Goal: Information Seeking & Learning: Check status

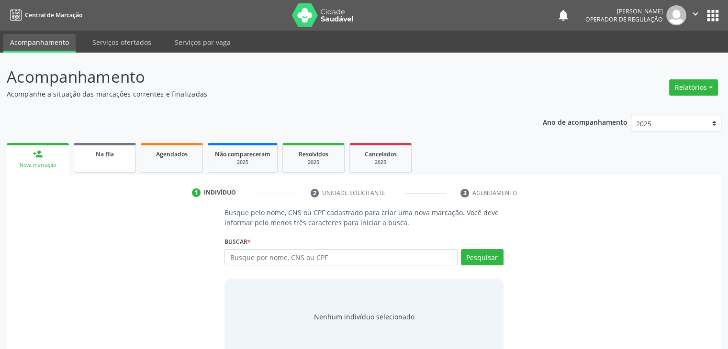
click at [124, 162] on link "Na fila" at bounding box center [105, 158] width 62 height 30
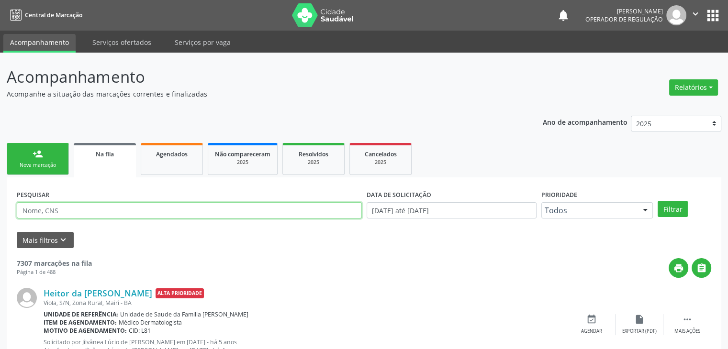
click at [96, 209] on input "text" at bounding box center [189, 210] width 345 height 16
type input "DAISY"
click at [658, 201] on button "Filtrar" at bounding box center [673, 209] width 30 height 16
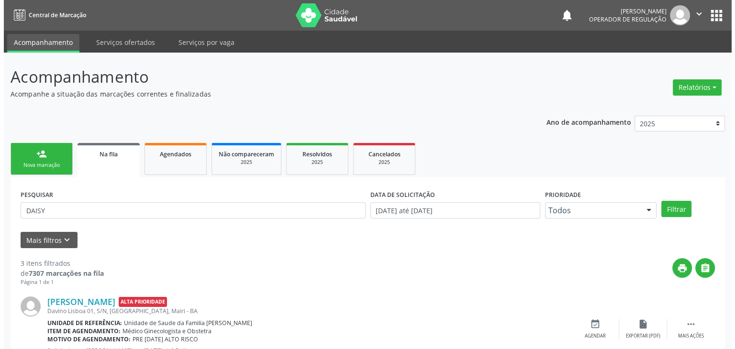
scroll to position [210, 0]
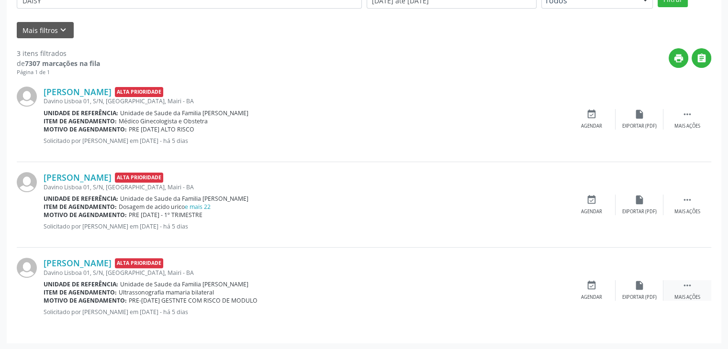
click at [674, 290] on div " Mais ações" at bounding box center [687, 290] width 48 height 21
click at [593, 294] on div "Cancelar" at bounding box center [591, 297] width 22 height 7
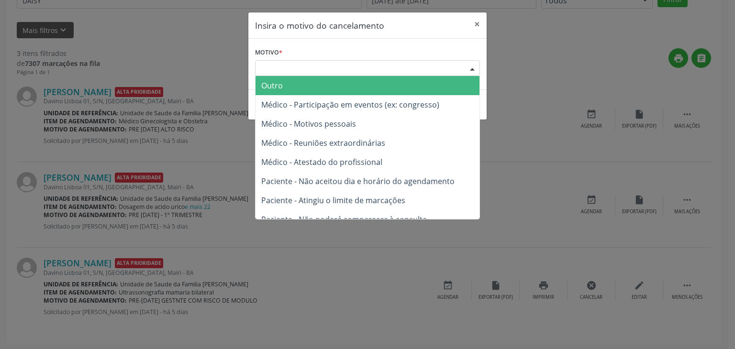
click at [399, 63] on div "Escolha o motivo" at bounding box center [367, 68] width 225 height 16
click at [369, 82] on span "Outro" at bounding box center [368, 85] width 224 height 19
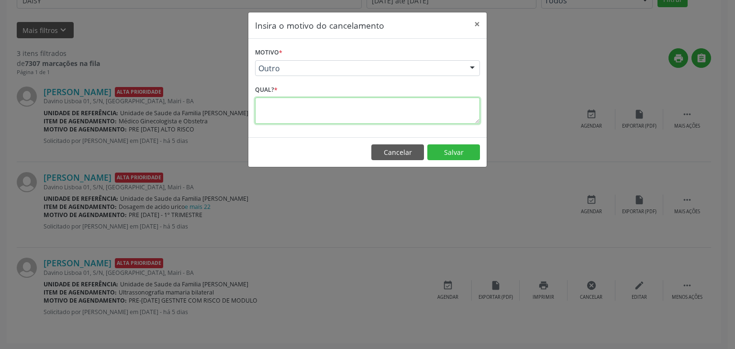
click at [325, 107] on textarea at bounding box center [367, 111] width 225 height 26
type textarea "EXAME REALIZADO"
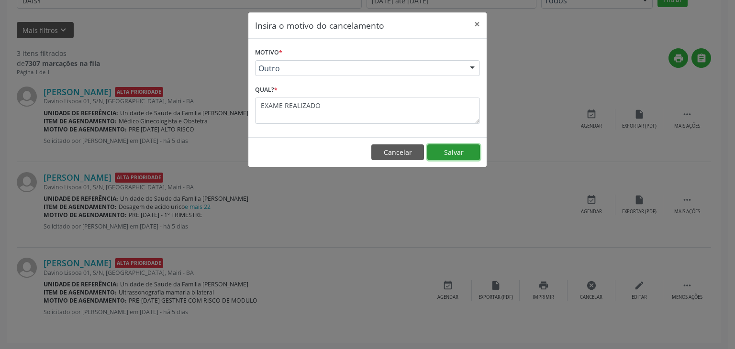
click at [457, 153] on button "Salvar" at bounding box center [453, 153] width 53 height 16
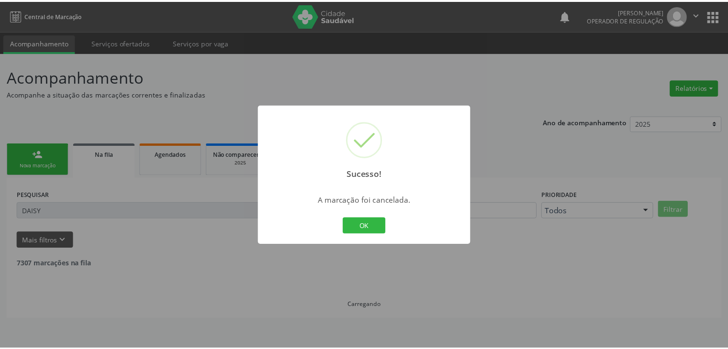
scroll to position [0, 0]
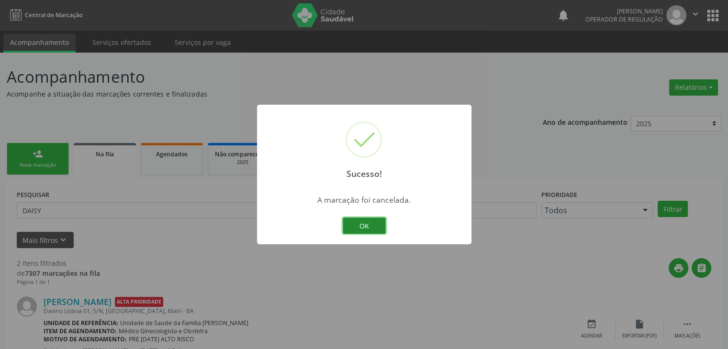
click at [346, 226] on button "OK" at bounding box center [364, 226] width 43 height 16
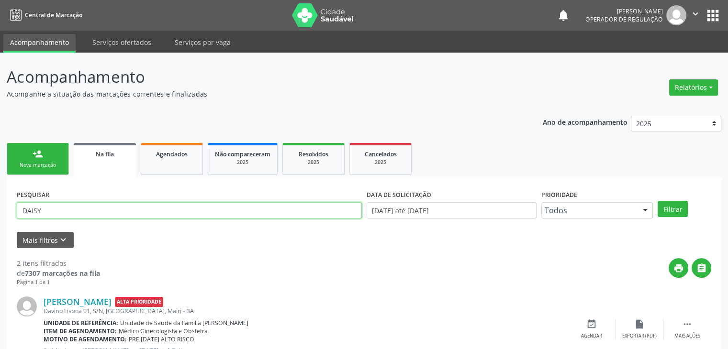
click at [312, 215] on input "DAISY" at bounding box center [189, 210] width 345 height 16
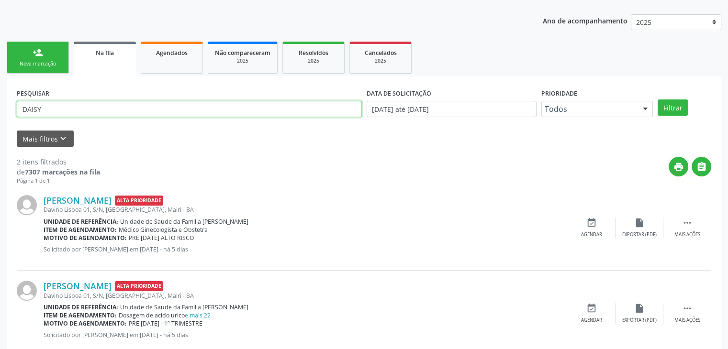
scroll to position [124, 0]
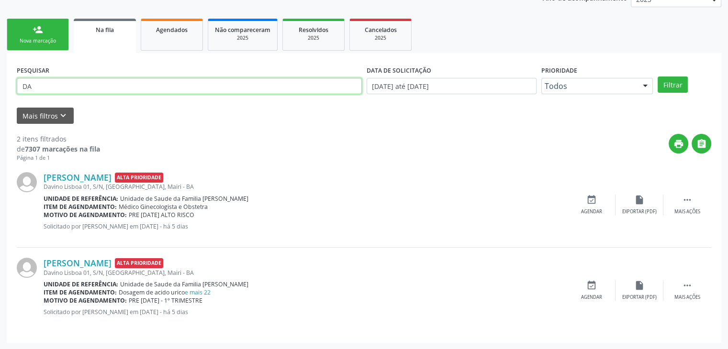
type input "D"
click at [658, 77] on button "Filtrar" at bounding box center [673, 85] width 30 height 16
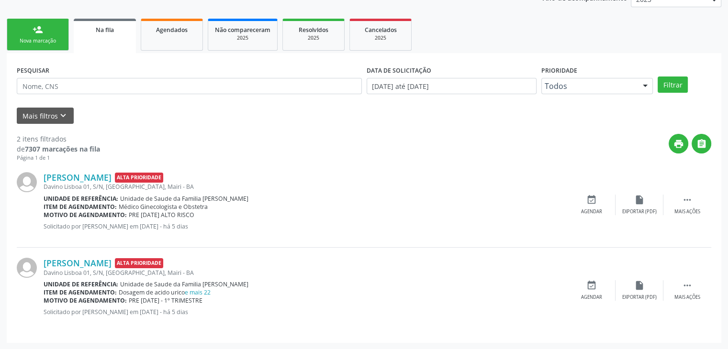
scroll to position [0, 0]
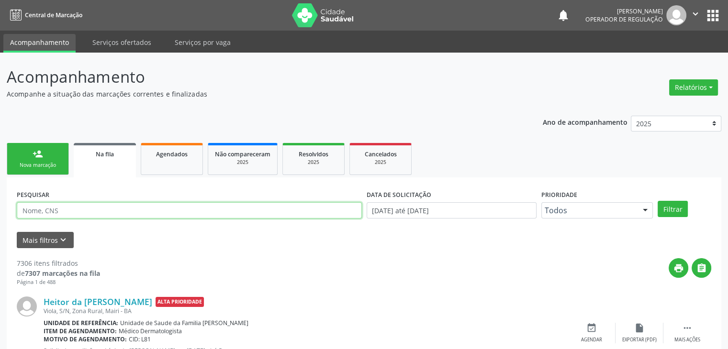
click at [67, 214] on input "text" at bounding box center [189, 210] width 345 height 16
type input "[PERSON_NAME]"
click at [658, 201] on button "Filtrar" at bounding box center [673, 209] width 30 height 16
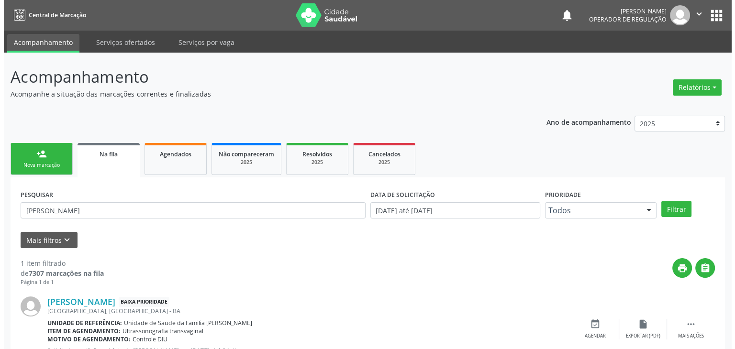
scroll to position [39, 0]
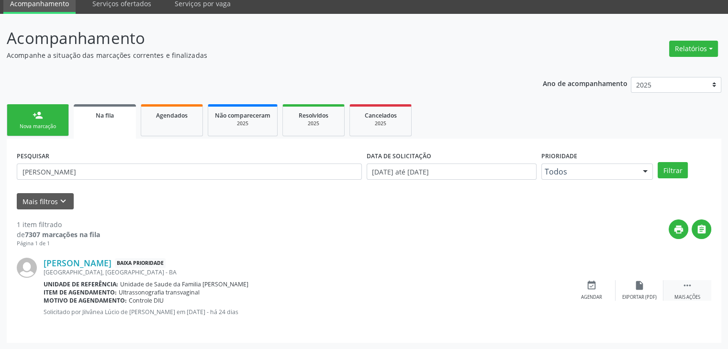
click at [696, 289] on div " Mais ações" at bounding box center [687, 290] width 48 height 21
click at [592, 297] on div "Cancelar" at bounding box center [591, 297] width 22 height 7
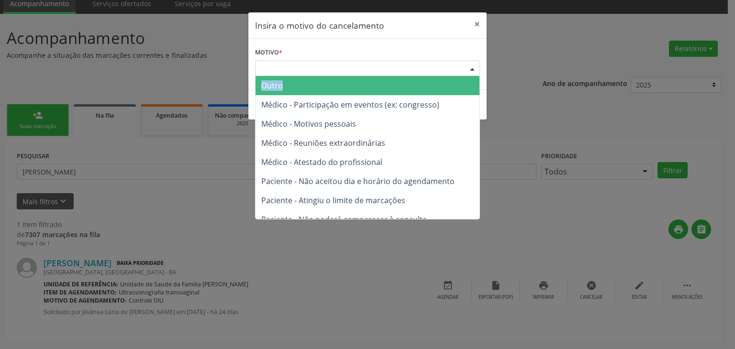
drag, startPoint x: 387, startPoint y: 69, endPoint x: 369, endPoint y: 87, distance: 25.0
click at [369, 77] on div "Escolha o motivo Outro Médico - Participação em eventos (ex: congresso) Médico …" at bounding box center [367, 68] width 225 height 16
click at [369, 87] on span "Outro" at bounding box center [368, 85] width 224 height 19
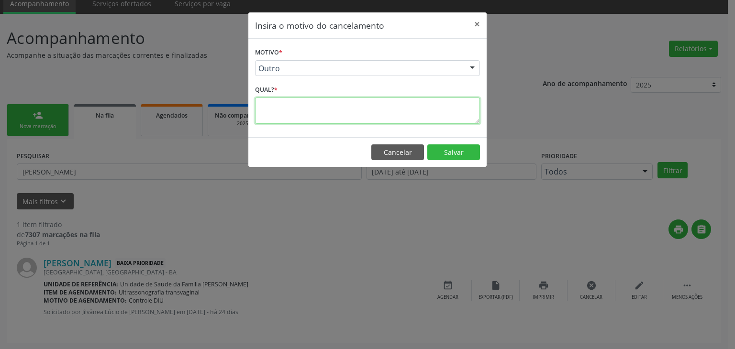
click at [318, 110] on textarea at bounding box center [367, 111] width 225 height 26
type textarea "EXAME REALIZADO"
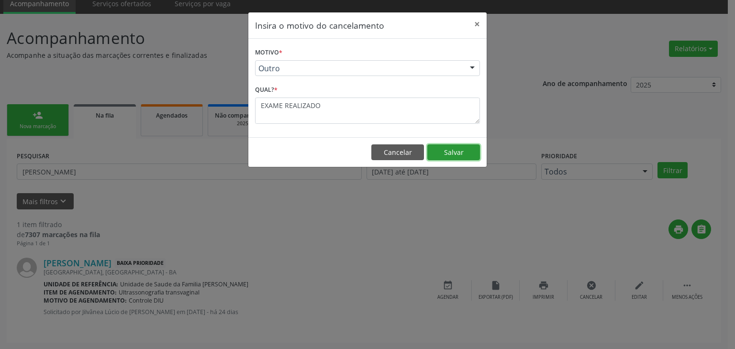
click at [457, 155] on button "Salvar" at bounding box center [453, 153] width 53 height 16
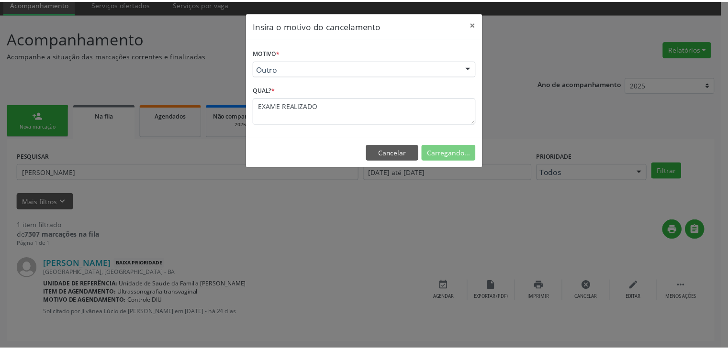
scroll to position [0, 0]
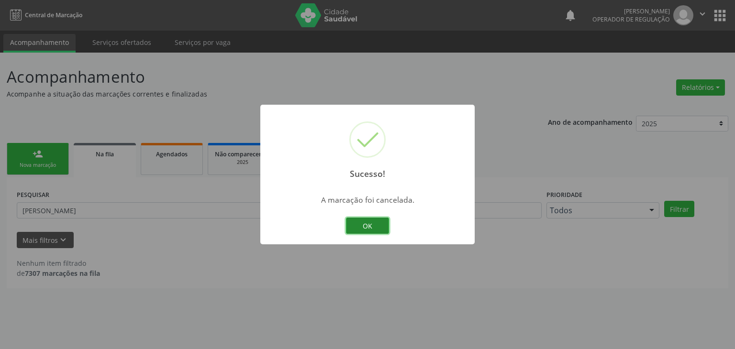
click at [368, 226] on button "OK" at bounding box center [367, 226] width 43 height 16
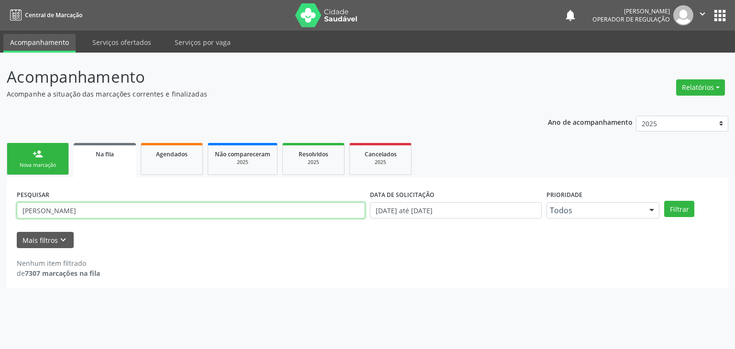
click at [272, 218] on input "[PERSON_NAME]" at bounding box center [191, 210] width 348 height 16
type input "A"
click at [664, 201] on button "Filtrar" at bounding box center [679, 209] width 30 height 16
click at [263, 207] on input "[PERSON_NAME]" at bounding box center [191, 210] width 348 height 16
type input "S"
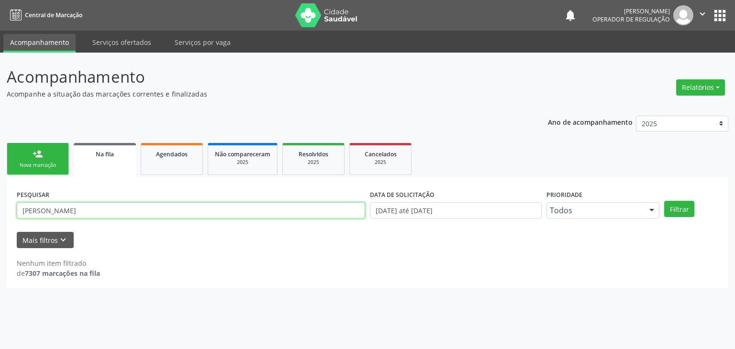
click at [664, 201] on button "Filtrar" at bounding box center [679, 209] width 30 height 16
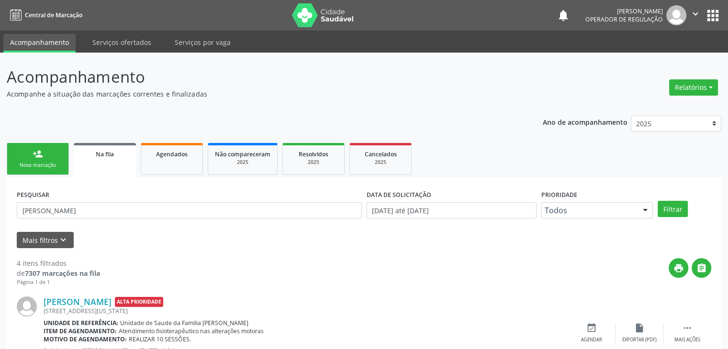
click at [725, 303] on div "Acompanhamento Acompanhe a situação das marcações correntes e finalizadas Relat…" at bounding box center [364, 354] width 728 height 602
click at [147, 212] on input "[PERSON_NAME]" at bounding box center [189, 210] width 345 height 16
type input "E"
click at [658, 201] on button "Filtrar" at bounding box center [673, 209] width 30 height 16
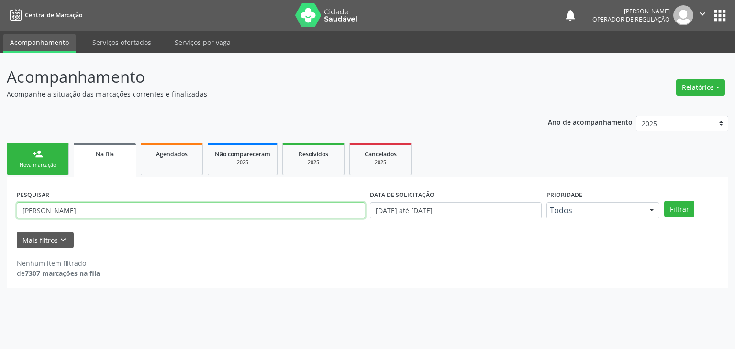
click at [147, 212] on input "[PERSON_NAME]" at bounding box center [191, 210] width 348 height 16
type input "A"
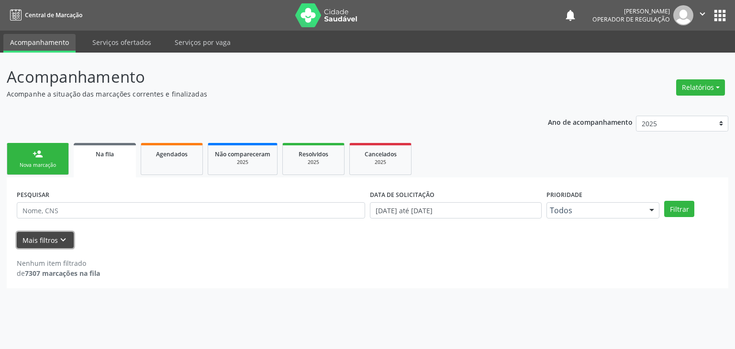
click at [50, 240] on button "Mais filtros keyboard_arrow_down" at bounding box center [45, 240] width 57 height 17
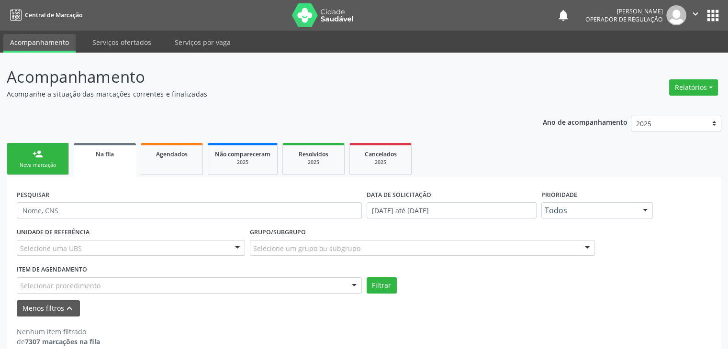
click at [104, 244] on div "Selecione uma UBS" at bounding box center [131, 248] width 228 height 16
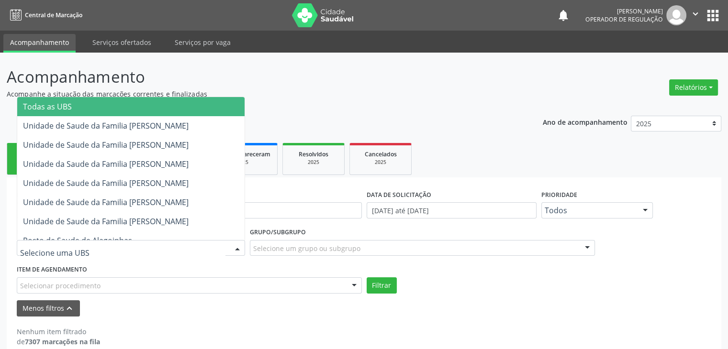
click at [157, 105] on span "Todas as UBS" at bounding box center [130, 106] width 227 height 19
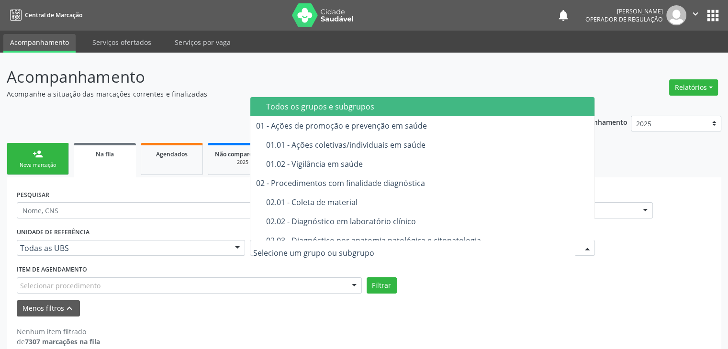
click at [319, 242] on div at bounding box center [422, 248] width 345 height 16
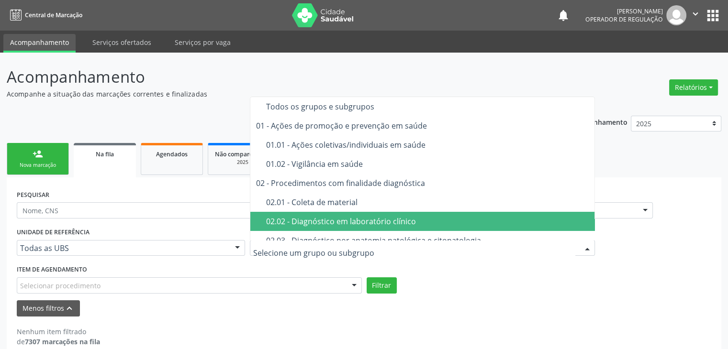
click at [336, 218] on div "02.02 - Diagnóstico em laboratório clínico" at bounding box center [427, 222] width 323 height 8
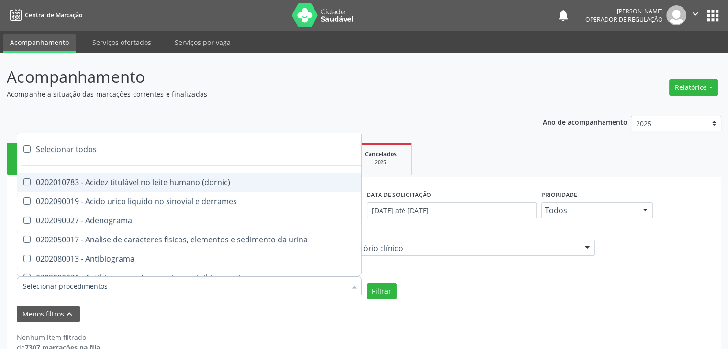
click at [243, 291] on div at bounding box center [189, 286] width 345 height 19
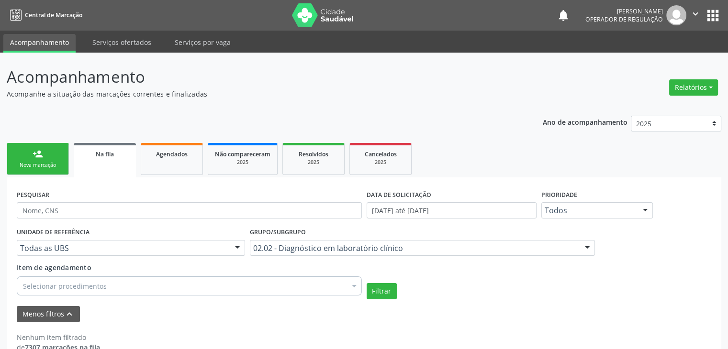
click at [456, 269] on div "UNIDADE DE REFERÊNCIA Todas as UBS Todas as UBS Unidade de Saude da Familia [PE…" at bounding box center [363, 262] width 699 height 74
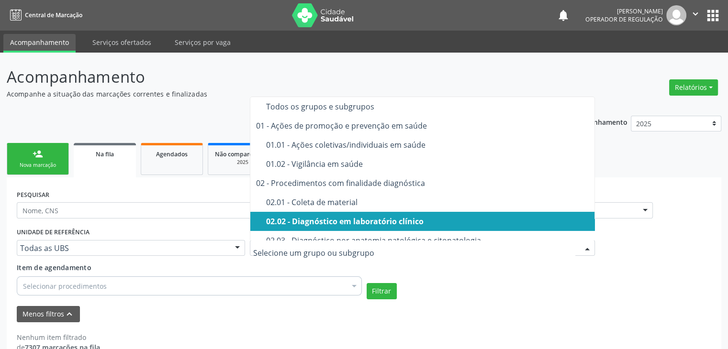
click at [454, 254] on div at bounding box center [422, 248] width 345 height 16
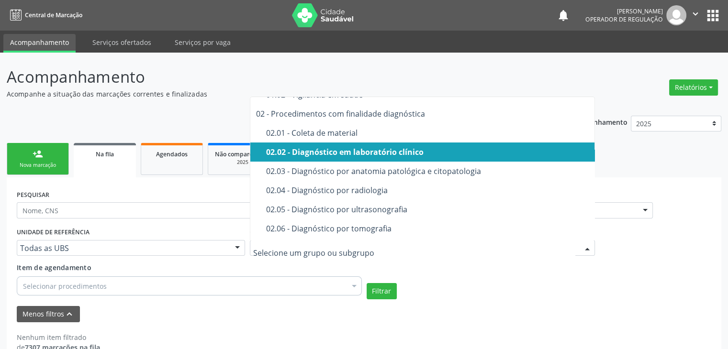
scroll to position [77, 0]
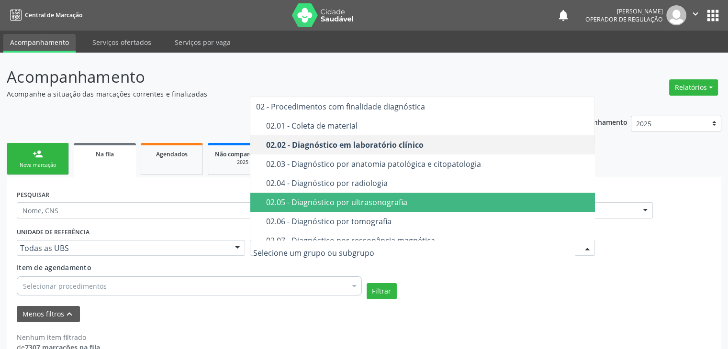
click at [475, 208] on span "02.05 - Diagnóstico por ultrasonografia" at bounding box center [422, 202] width 345 height 19
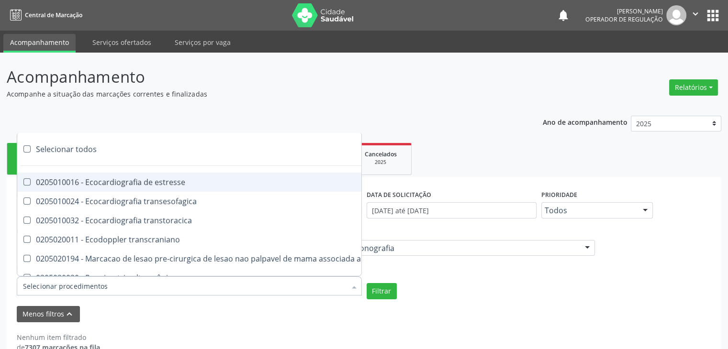
click at [192, 283] on div at bounding box center [189, 286] width 345 height 19
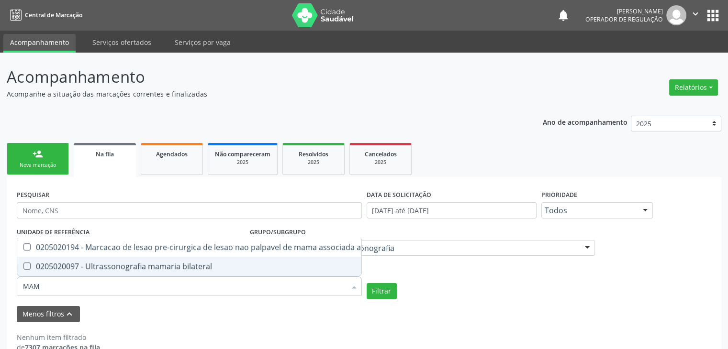
type input "MAMA"
click at [191, 266] on span "0205020097 - Ultrassonografia mamaria bilateral" at bounding box center [222, 266] width 411 height 19
click at [374, 299] on button "Filtrar" at bounding box center [382, 291] width 30 height 16
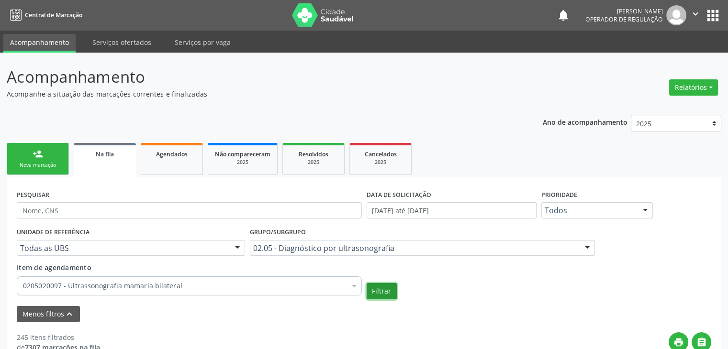
click at [382, 291] on button "Filtrar" at bounding box center [382, 291] width 30 height 16
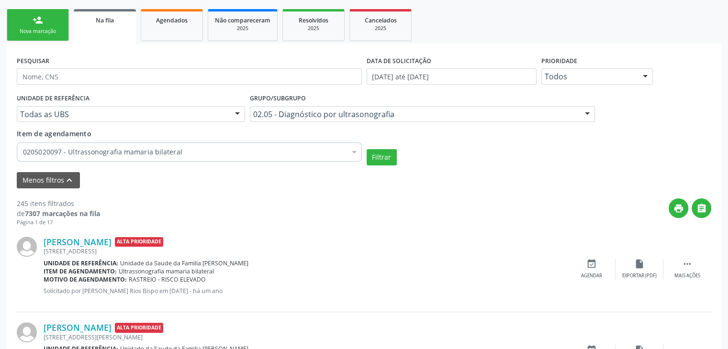
scroll to position [153, 0]
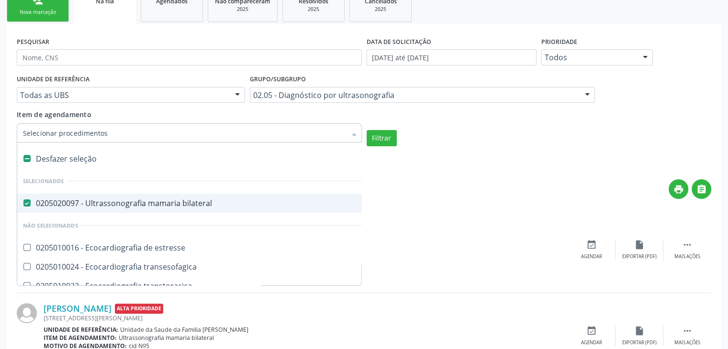
click at [148, 201] on div "0205020097 - Ultrassonografia mamaria bilateral" at bounding box center [223, 204] width 400 height 8
checkbox bilateral "false"
click at [75, 158] on div "Selecionar todos" at bounding box center [222, 158] width 411 height 19
checkbox input "true"
checkbox bilateral "true"
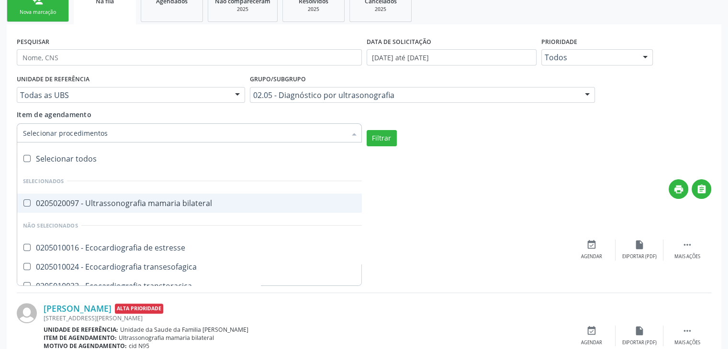
checkbox estresse "true"
checkbox transesofagica "true"
checkbox transtoracica "true"
checkbox transcraniano "true"
checkbox ultrassonografia "true"
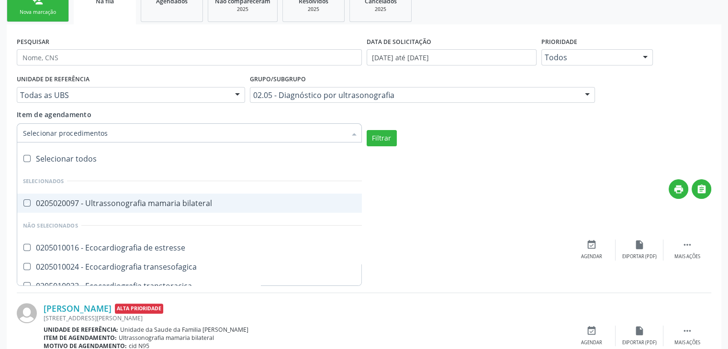
checkbox ultrassônica "true"
checkbox superior "true"
checkbox total "true"
checkbox urinario "true"
checkbox escrotal "true"
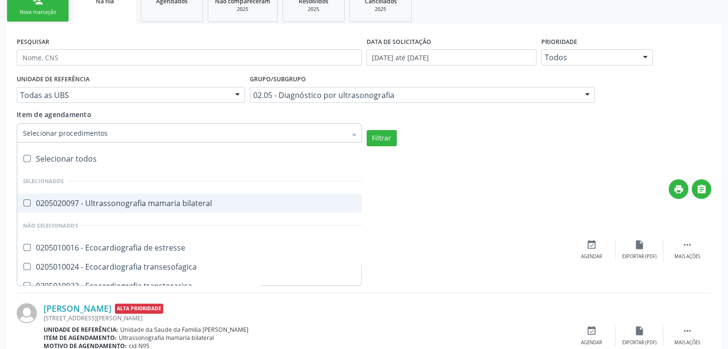
checkbox \(monocular\) "true"
checkbox transretal\) "true"
checkbox abdominal "true"
checkbox tireoide "true"
checkbox \(extracardiaca\) "true"
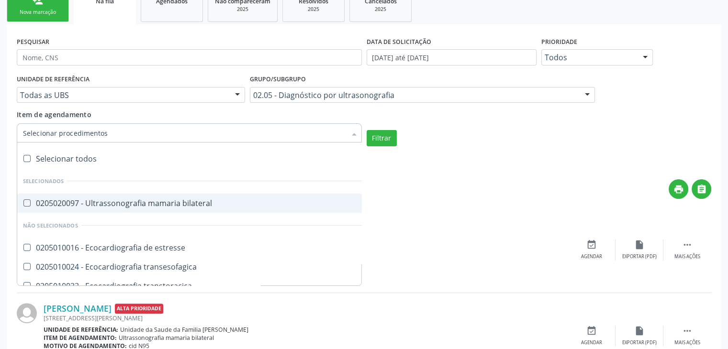
checkbox vasos "true"
checkbox obstetrico "true"
checkbox obstetrica "true"
checkbox pulsado "true"
checkbox \(ginecologica\) "true"
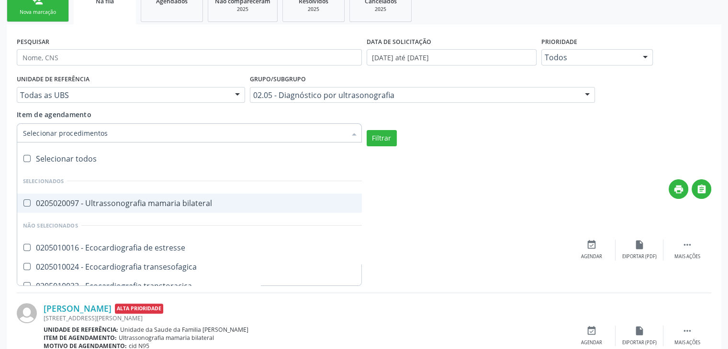
checkbox transfontanela "true"
checkbox transvaginal "true"
checkbox Axila "true"
checkbox Braço "true"
checkbox Calcanhar "true"
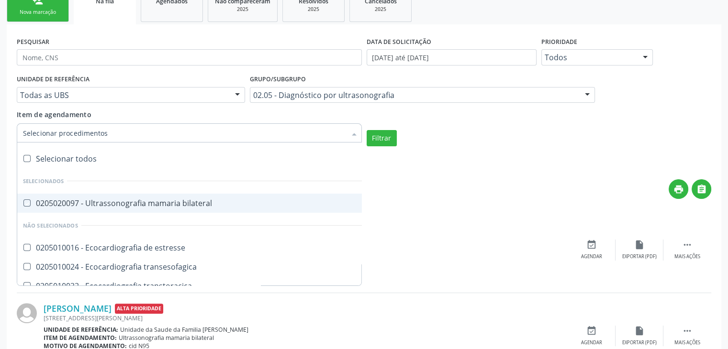
checkbox Cervical "true"
checkbox Clavícula "true"
checkbox Cotovelo "true"
checkbox Coxa "true"
checkbox Joelho "true"
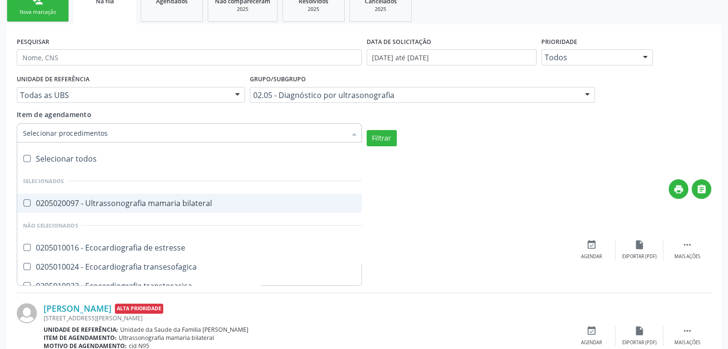
checkbox Mão "true"
checkbox Ombro "true"
checkbox Moles "true"
checkbox Perna "true"
checkbox Pescoço "true"
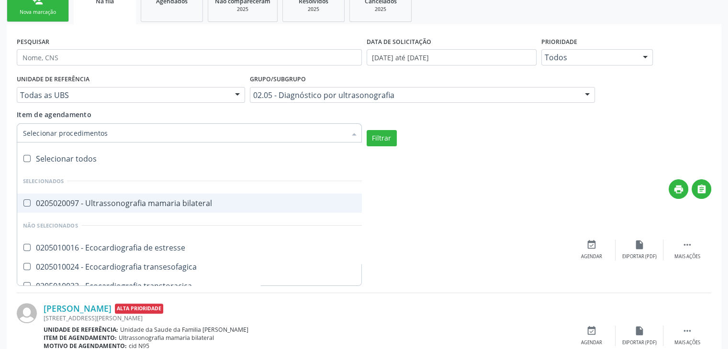
checkbox Punho "true"
checkbox Pé "true"
checkbox Quadril "true"
checkbox Inguinal "true"
checkbox Tornozelo "true"
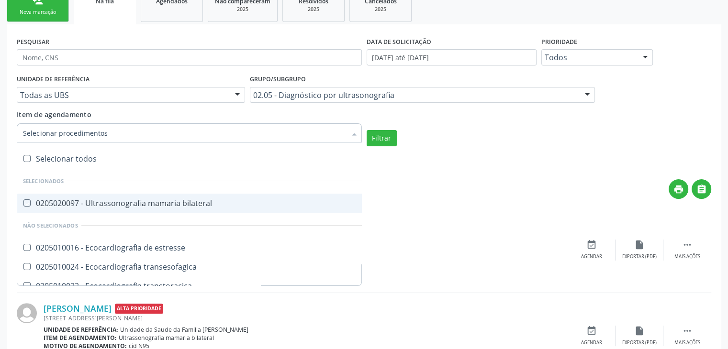
checkbox Carpo "true"
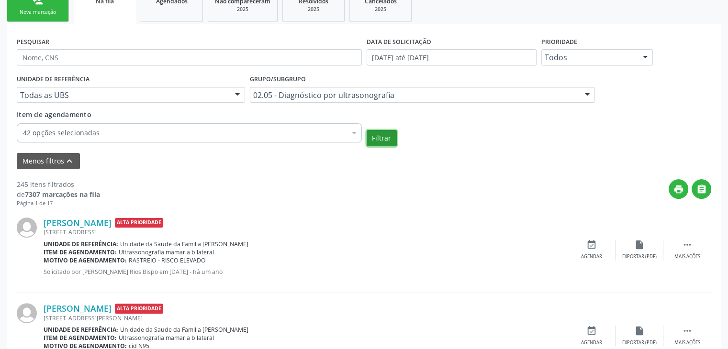
click at [377, 142] on button "Filtrar" at bounding box center [382, 138] width 30 height 16
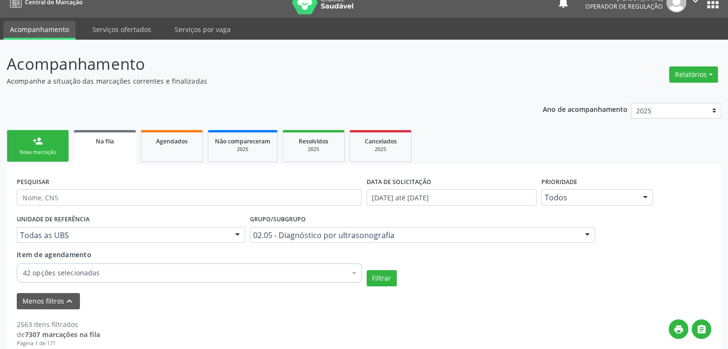
scroll to position [9, 0]
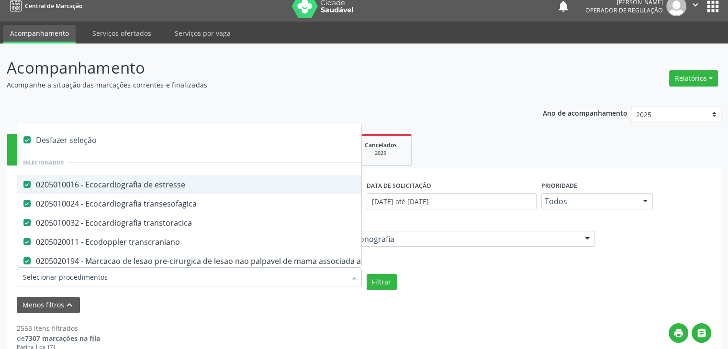
click at [208, 270] on div at bounding box center [189, 277] width 345 height 19
click at [136, 185] on div "0205010016 - Ecocardiografia de estresse" at bounding box center [223, 185] width 400 height 8
checkbox input "false"
checkbox estresse "false"
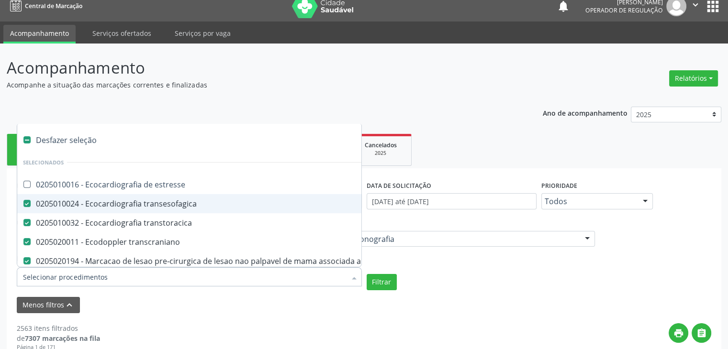
click at [136, 202] on div "0205010024 - Ecocardiografia transesofagica" at bounding box center [223, 204] width 400 height 8
checkbox transesofagica "false"
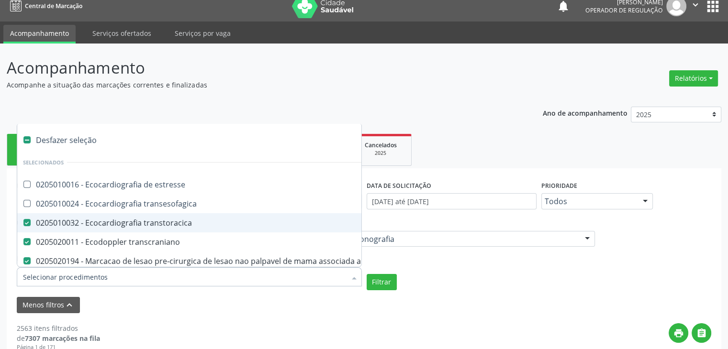
click at [136, 226] on div "0205010032 - Ecocardiografia transtoracica" at bounding box center [223, 223] width 400 height 8
checkbox transtoracica "false"
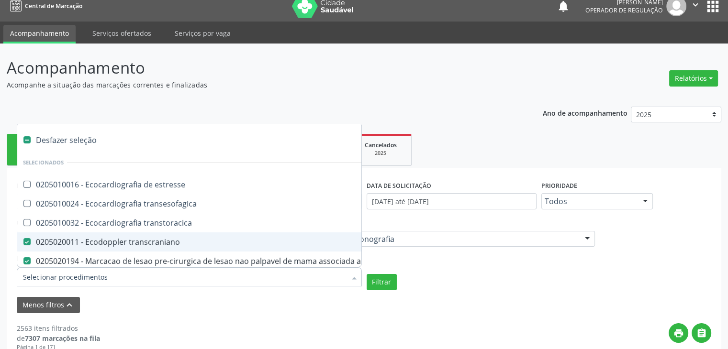
click at [137, 240] on div "0205020011 - Ecodoppler transcraniano" at bounding box center [223, 242] width 400 height 8
checkbox transcraniano "false"
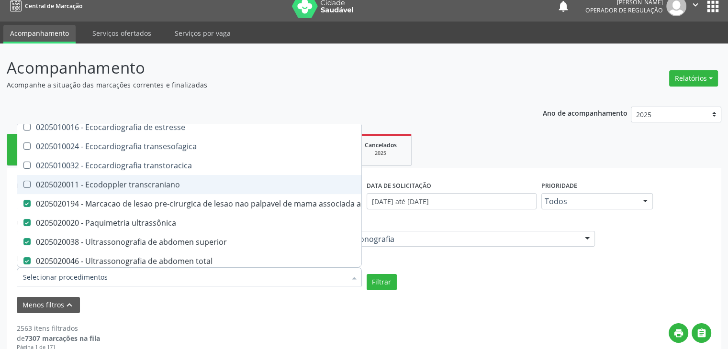
scroll to position [77, 0]
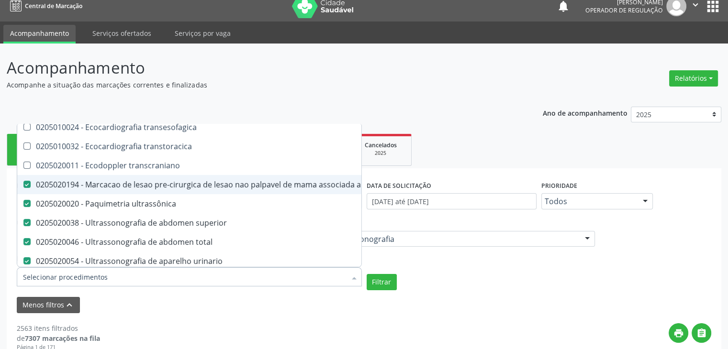
click at [282, 190] on span "0205020194 - Marcacao de lesao pre-cirurgica de lesao nao palpavel de mama asso…" at bounding box center [222, 184] width 411 height 19
checkbox ultrassonografia "false"
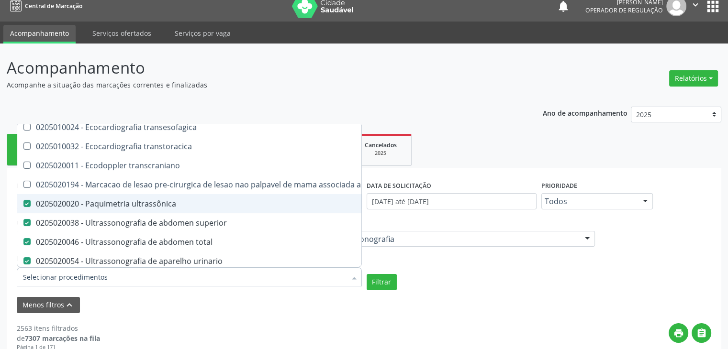
click at [250, 203] on div "0205020020 - Paquimetria ultrassônica" at bounding box center [223, 204] width 400 height 8
checkbox ultrassônica "false"
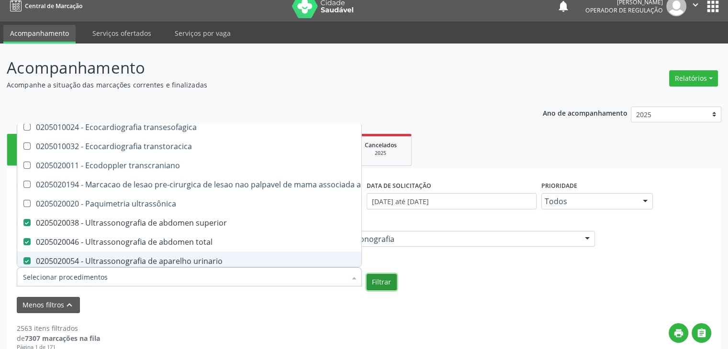
checkbox estresse "true"
checkbox transtoracica "true"
checkbox transcraniano "true"
checkbox ultrassonografia "true"
checkbox ultrassônica "true"
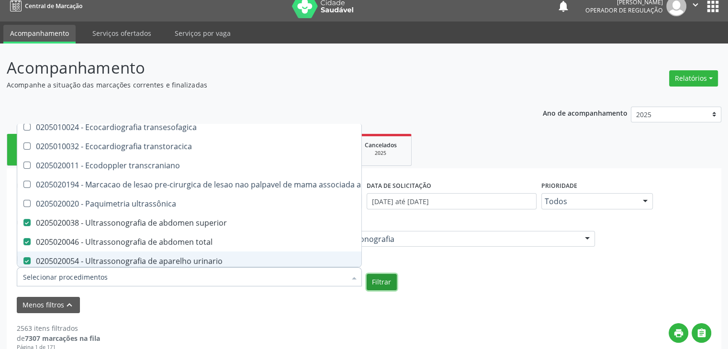
checkbox Pé "false"
checkbox Quadril "false"
checkbox Inguinal "false"
checkbox Tornozelo "false"
checkbox Carpo "false"
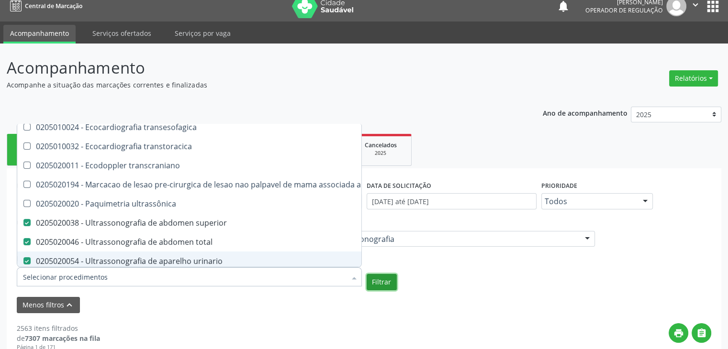
checkbox transesofagica "true"
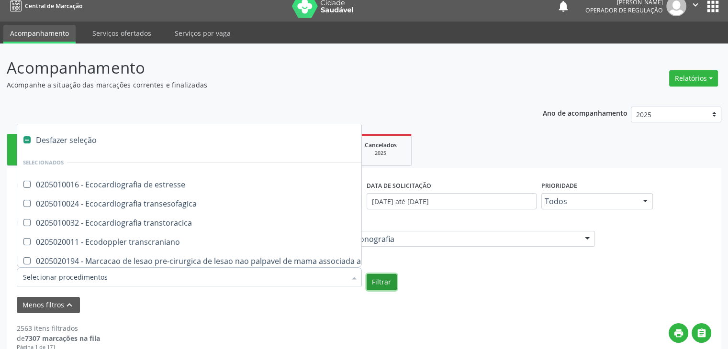
click at [377, 276] on button "Filtrar" at bounding box center [382, 282] width 30 height 16
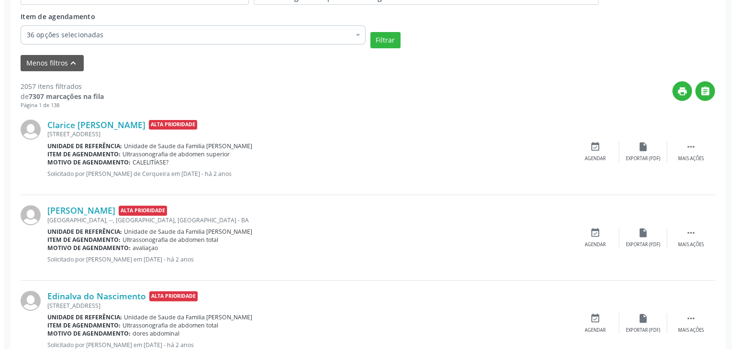
scroll to position [270, 0]
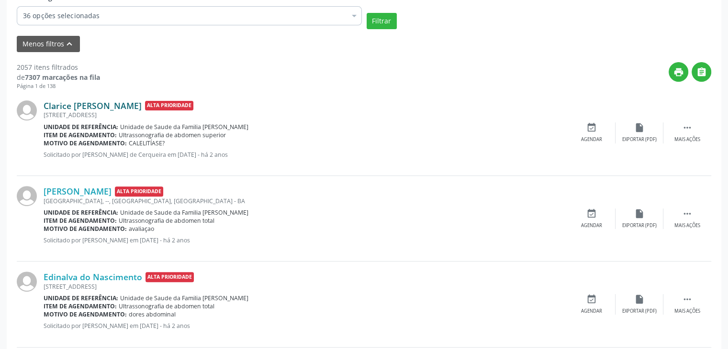
click at [95, 106] on link "Clarice [PERSON_NAME]" at bounding box center [93, 105] width 98 height 11
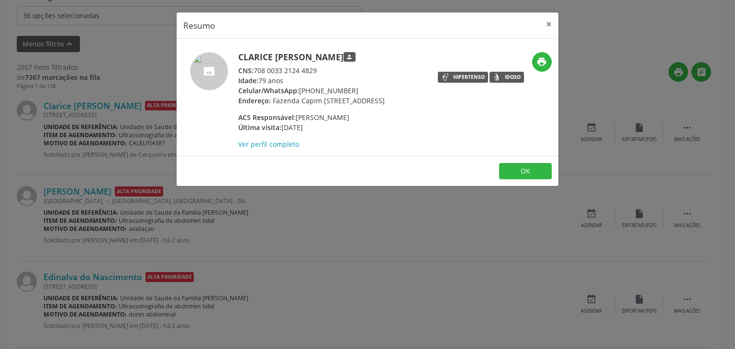
drag, startPoint x: 238, startPoint y: 58, endPoint x: 341, endPoint y: 56, distance: 102.9
click at [341, 56] on h5 "Clarice [PERSON_NAME] person" at bounding box center [311, 57] width 146 height 10
copy h5 "Clarice [PERSON_NAME]"
drag, startPoint x: 301, startPoint y: 90, endPoint x: 354, endPoint y: 89, distance: 53.6
click at [354, 89] on div "Celular/WhatsApp: [PHONE_NUMBER]" at bounding box center [311, 91] width 146 height 10
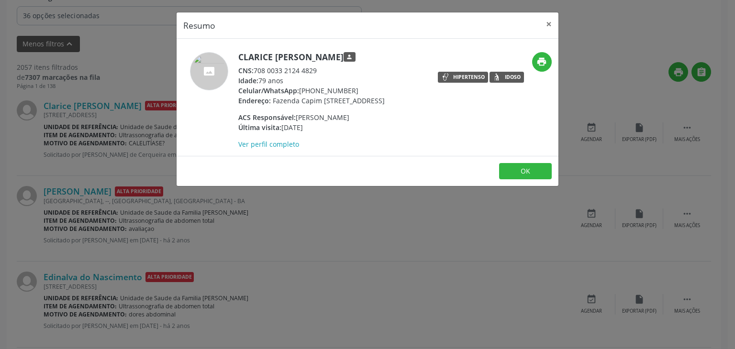
copy div "[PHONE_NUMBER]"
click at [547, 26] on button "×" at bounding box center [548, 23] width 19 height 23
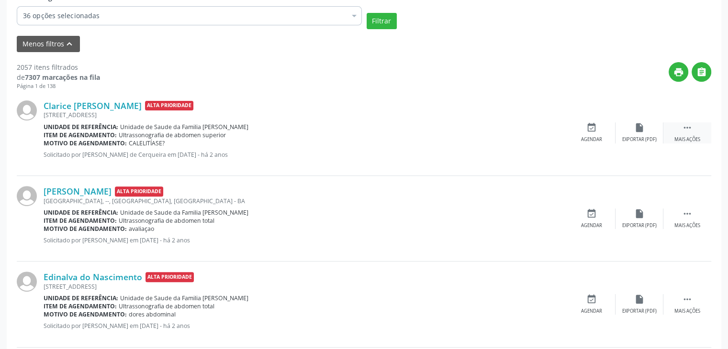
click at [678, 129] on div " Mais ações" at bounding box center [687, 133] width 48 height 21
click at [595, 138] on div "Cancelar" at bounding box center [591, 139] width 22 height 7
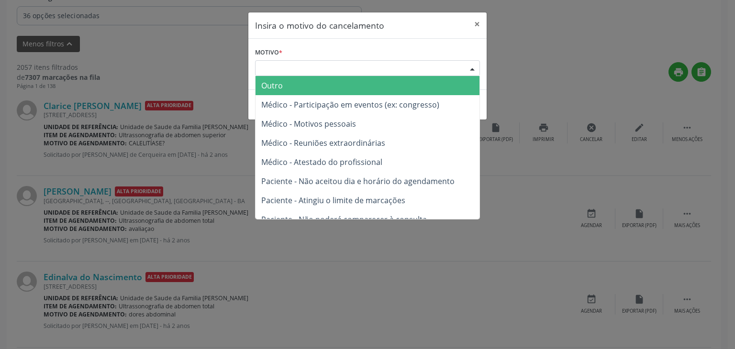
click at [331, 68] on div "Escolha o motivo" at bounding box center [367, 68] width 225 height 16
click at [316, 85] on span "Outro" at bounding box center [368, 85] width 224 height 19
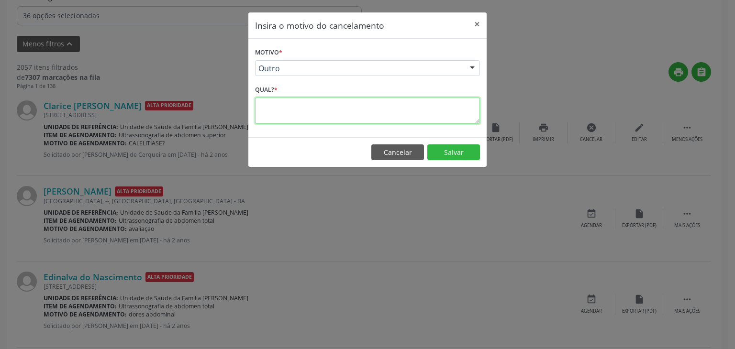
click at [310, 108] on textarea at bounding box center [367, 111] width 225 height 26
type textarea "EXAME REALIZADO"
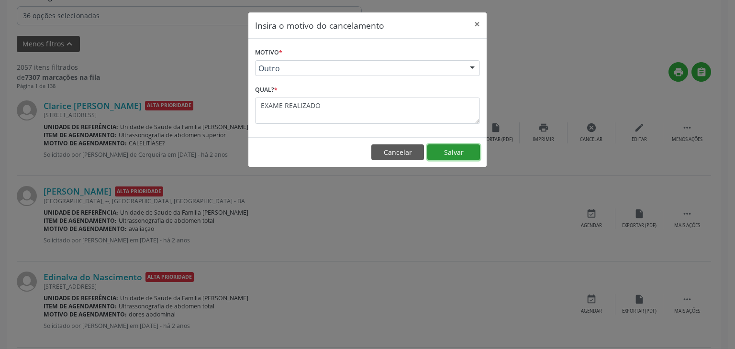
click at [456, 155] on button "Salvar" at bounding box center [453, 153] width 53 height 16
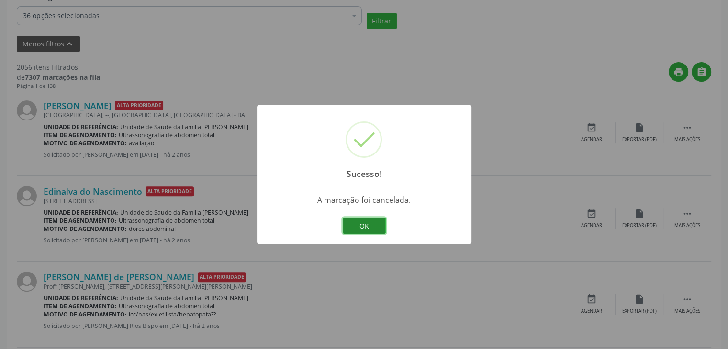
click at [363, 223] on button "OK" at bounding box center [364, 226] width 43 height 16
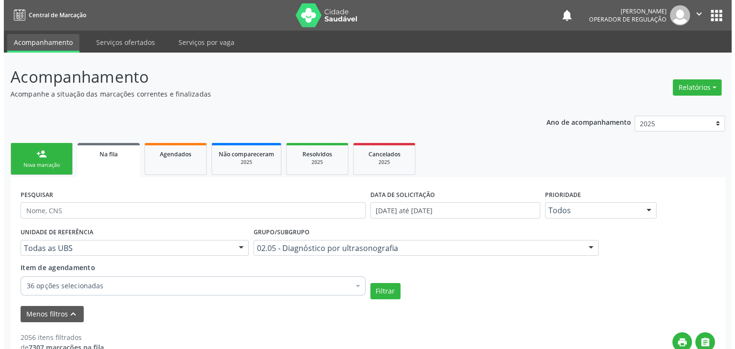
scroll to position [305, 0]
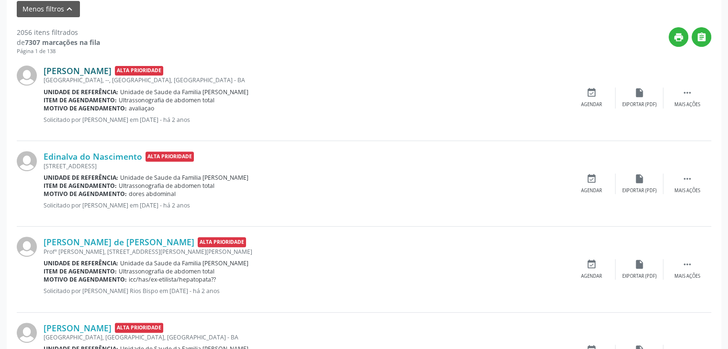
click at [103, 72] on link "[PERSON_NAME]" at bounding box center [78, 71] width 68 height 11
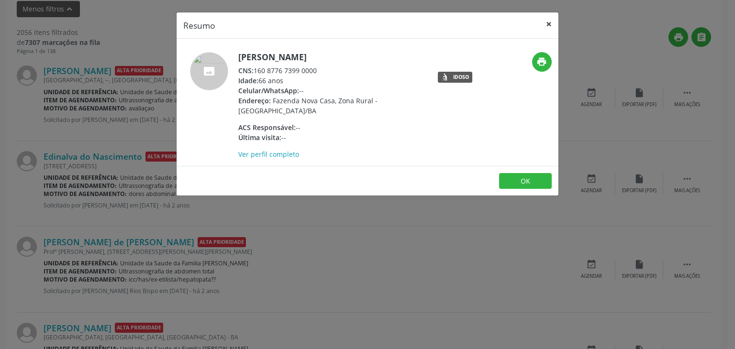
click at [553, 24] on button "×" at bounding box center [548, 23] width 19 height 23
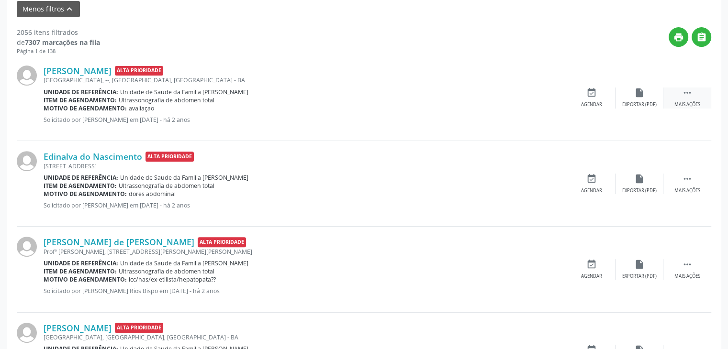
click at [691, 92] on icon "" at bounding box center [687, 93] width 11 height 11
click at [595, 99] on div "cancel Cancelar" at bounding box center [592, 98] width 48 height 21
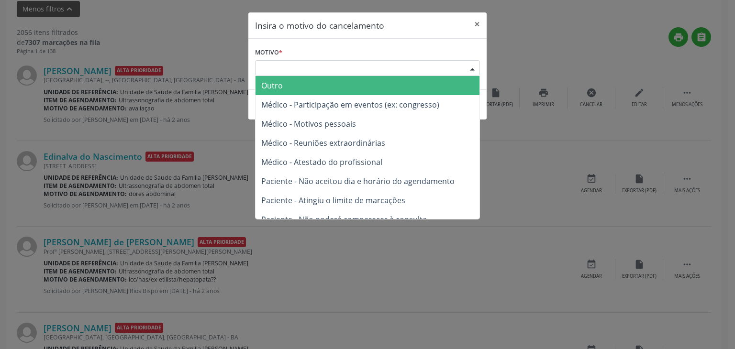
click at [387, 73] on div "Escolha o motivo" at bounding box center [367, 68] width 225 height 16
click at [362, 89] on span "Outro" at bounding box center [368, 85] width 224 height 19
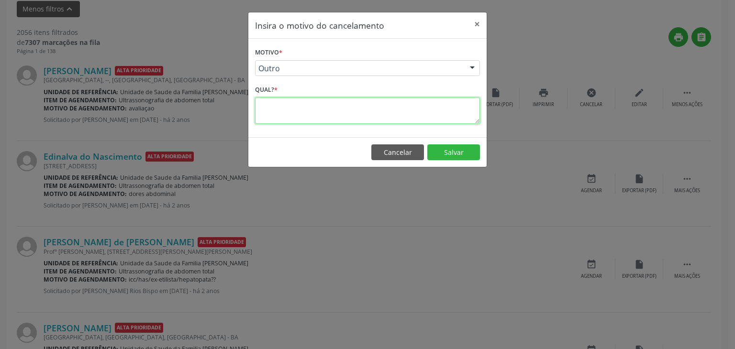
click at [346, 112] on textarea at bounding box center [367, 111] width 225 height 26
type textarea "EXAME REALIZADO"
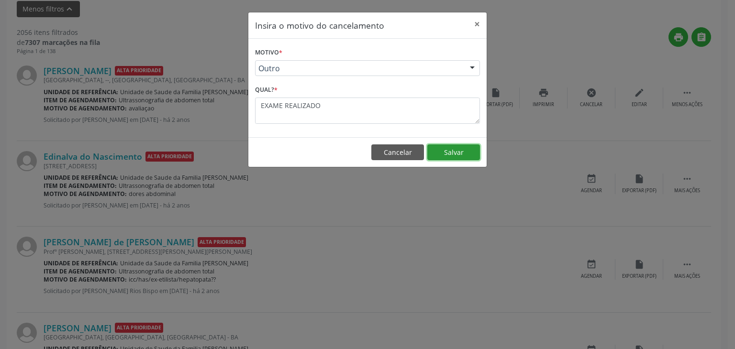
click at [448, 148] on button "Salvar" at bounding box center [453, 153] width 53 height 16
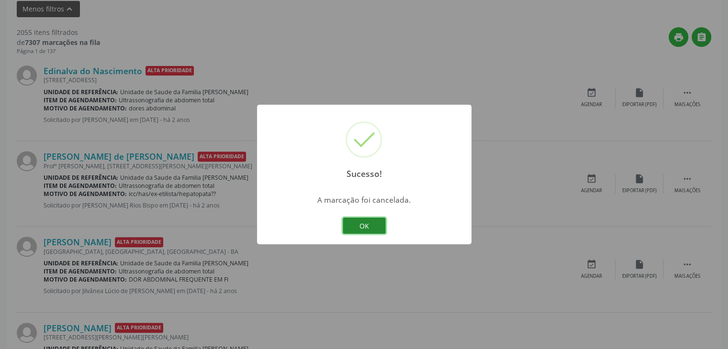
click at [368, 224] on button "OK" at bounding box center [364, 226] width 43 height 16
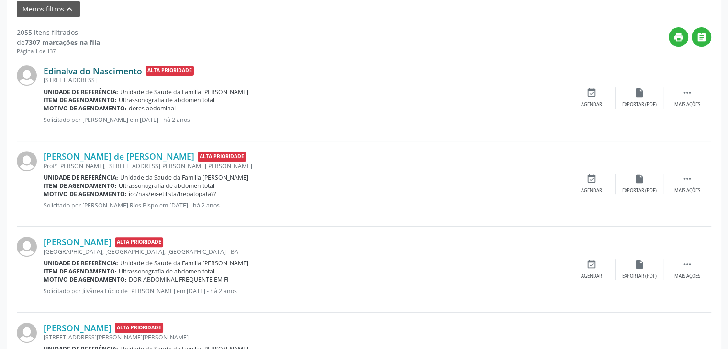
click at [106, 68] on link "Edinalva do Nascimento" at bounding box center [93, 71] width 99 height 11
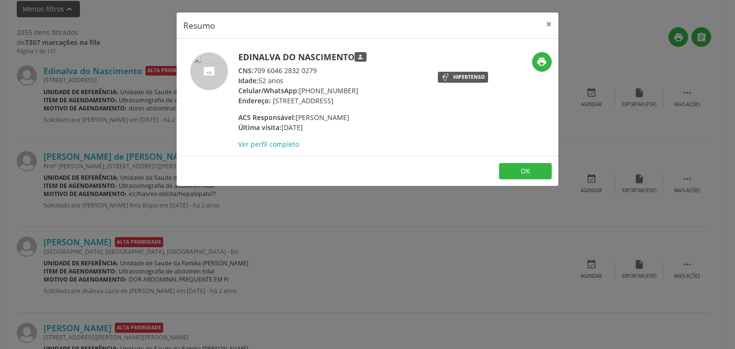
drag, startPoint x: 235, startPoint y: 58, endPoint x: 353, endPoint y: 57, distance: 117.7
click at [353, 57] on div "Edinalva do Nascimento person CNS: 709 6046 2832 0279 Idade: 52 anos Celular/Wh…" at bounding box center [304, 100] width 255 height 97
copy div "Edinalva do Nascimento"
drag, startPoint x: 300, startPoint y: 91, endPoint x: 357, endPoint y: 92, distance: 57.4
click at [357, 92] on div "Celular/WhatsApp: [PHONE_NUMBER]" at bounding box center [302, 91] width 128 height 10
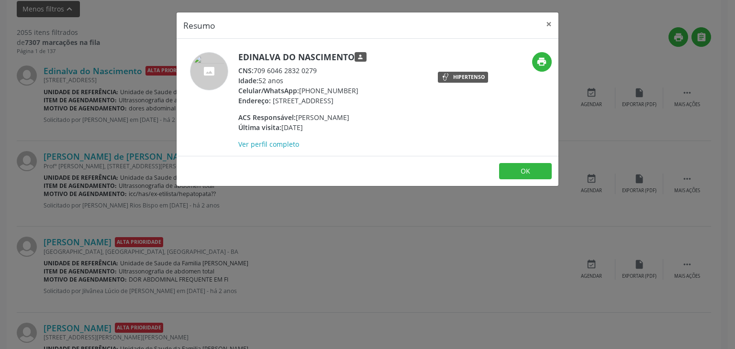
copy div "[PHONE_NUMBER]"
click at [540, 30] on button "×" at bounding box center [548, 23] width 19 height 23
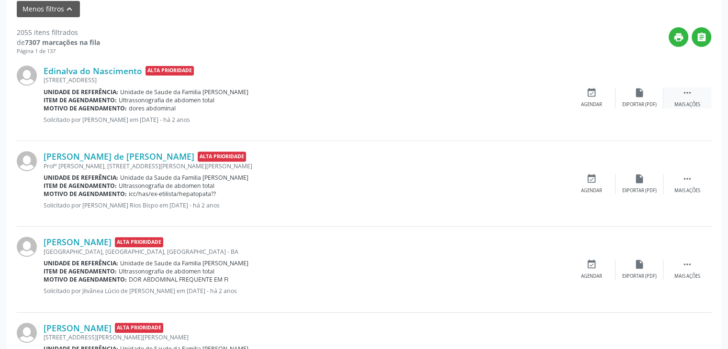
click at [680, 94] on div " Mais ações" at bounding box center [687, 98] width 48 height 21
click at [601, 96] on div "cancel Cancelar" at bounding box center [592, 98] width 48 height 21
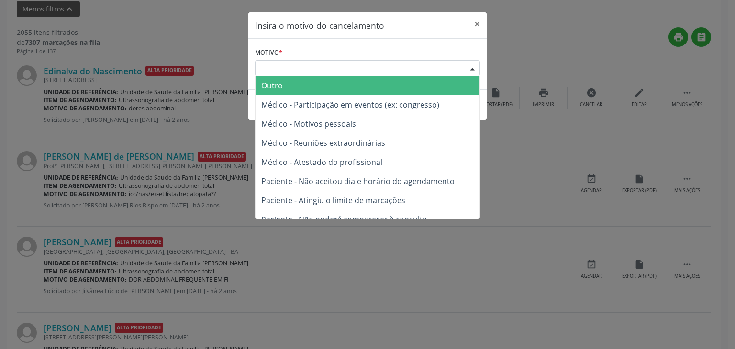
click at [460, 67] on div "Escolha o motivo" at bounding box center [367, 68] width 225 height 16
click at [437, 83] on span "Outro" at bounding box center [368, 85] width 224 height 19
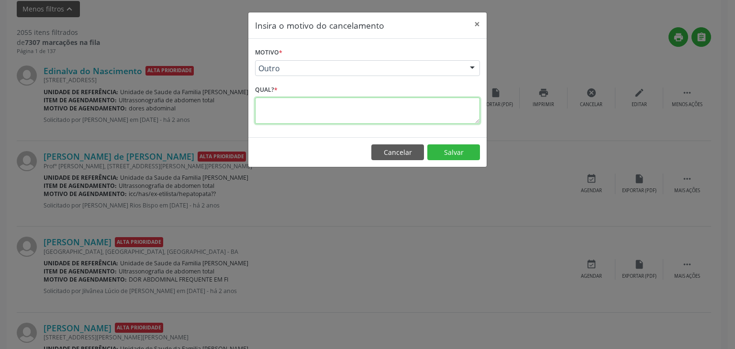
click at [373, 117] on textarea at bounding box center [367, 111] width 225 height 26
type textarea "EXAME REALIZADO"
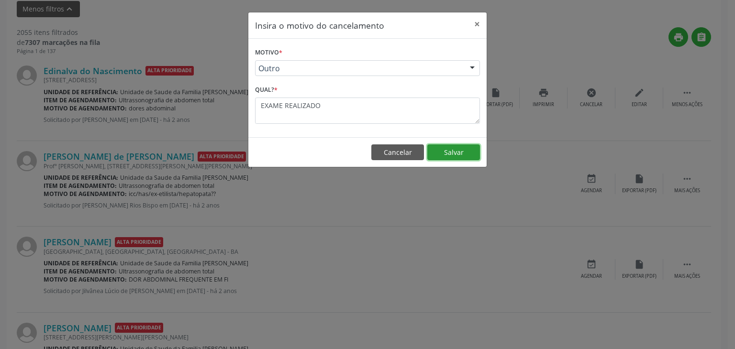
click at [440, 149] on button "Salvar" at bounding box center [453, 153] width 53 height 16
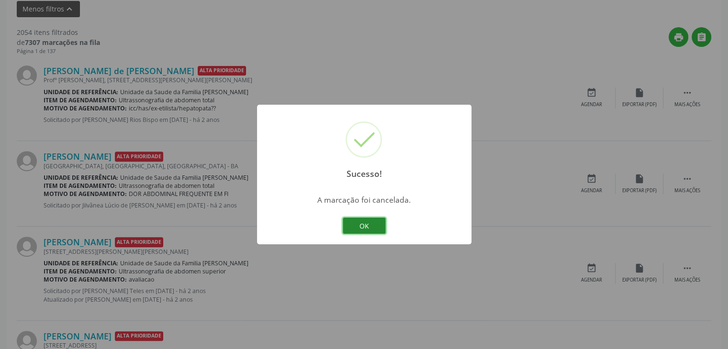
click at [369, 228] on button "OK" at bounding box center [364, 226] width 43 height 16
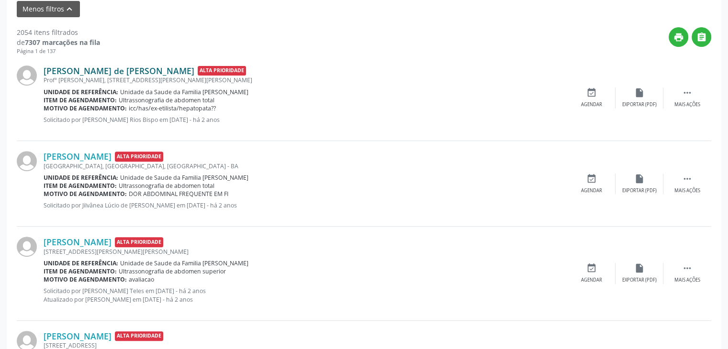
click at [90, 67] on link "[PERSON_NAME] de [PERSON_NAME]" at bounding box center [119, 71] width 151 height 11
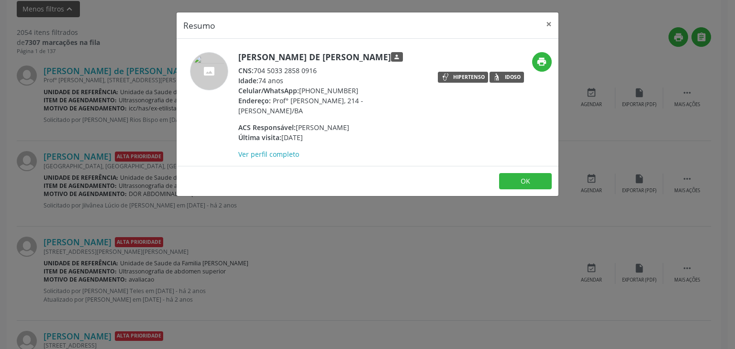
click at [413, 123] on div "[PERSON_NAME] de [PERSON_NAME] person CNS: 704 5033 2858 0916 Idade: 74 anos Ce…" at bounding box center [304, 105] width 255 height 107
drag, startPoint x: 235, startPoint y: 58, endPoint x: 334, endPoint y: 60, distance: 99.1
click at [334, 60] on div "[PERSON_NAME] de [PERSON_NAME] person CNS: 704 5033 2858 0916 Idade: 74 anos Ce…" at bounding box center [304, 105] width 255 height 107
copy div "[PERSON_NAME] de [PERSON_NAME]"
drag, startPoint x: 299, startPoint y: 92, endPoint x: 350, endPoint y: 94, distance: 51.7
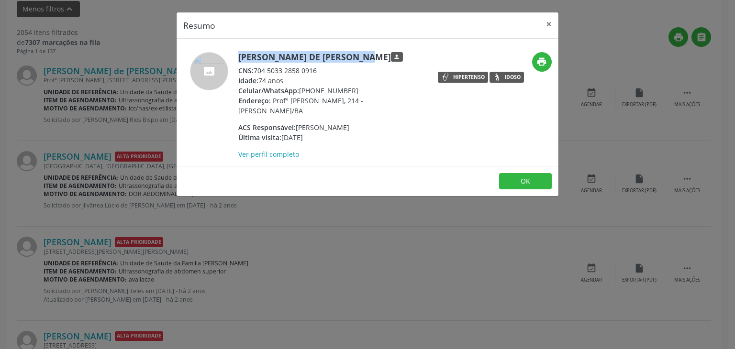
click at [350, 94] on div "Celular/WhatsApp: [PHONE_NUMBER]" at bounding box center [331, 91] width 186 height 10
copy div "[PHONE_NUMBER]"
click at [552, 25] on button "×" at bounding box center [548, 23] width 19 height 23
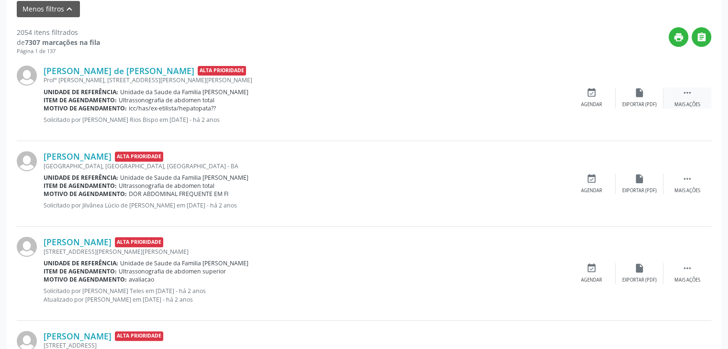
click at [685, 93] on icon "" at bounding box center [687, 93] width 11 height 11
click at [597, 97] on div "cancel Cancelar" at bounding box center [592, 98] width 48 height 21
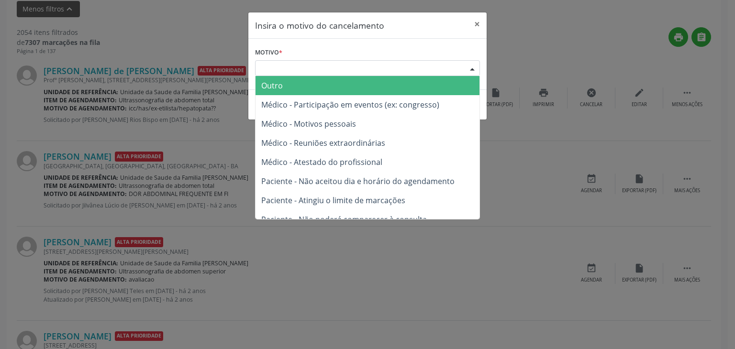
click at [357, 71] on div "Escolha o motivo" at bounding box center [367, 68] width 225 height 16
click at [341, 82] on span "Outro" at bounding box center [368, 85] width 224 height 19
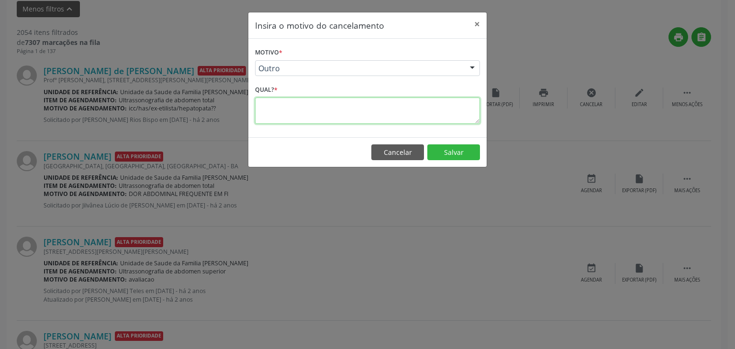
click at [317, 110] on textarea at bounding box center [367, 111] width 225 height 26
type textarea "EXAME REALIZADO"
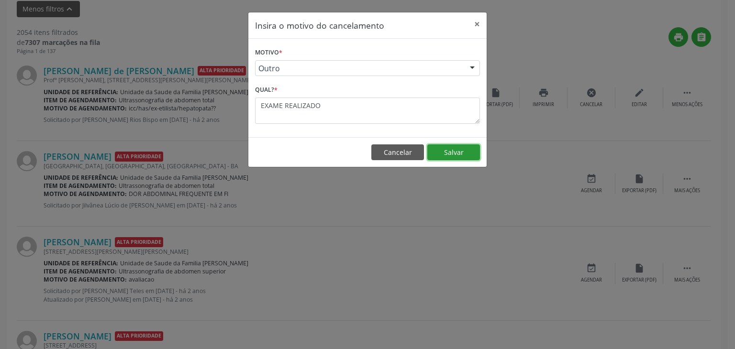
click at [456, 152] on button "Salvar" at bounding box center [453, 153] width 53 height 16
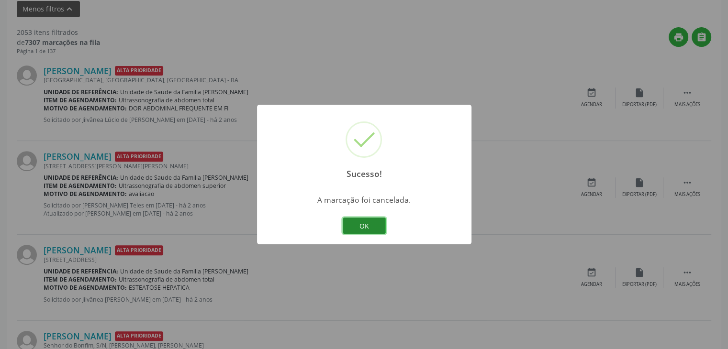
click at [359, 228] on button "OK" at bounding box center [364, 226] width 43 height 16
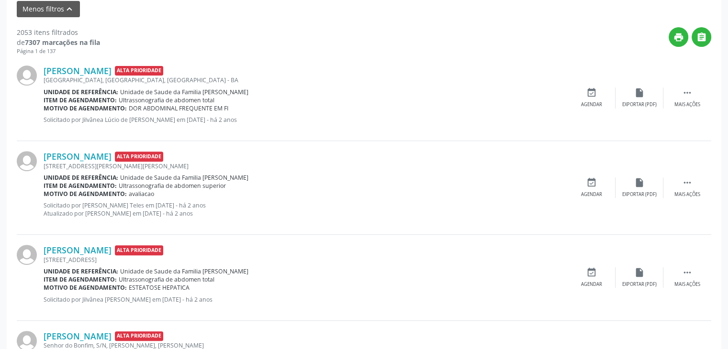
click at [350, 268] on div "Unidade de referência: Unidade de Saude da Familia [PERSON_NAME]" at bounding box center [306, 272] width 524 height 8
click at [89, 73] on link "[PERSON_NAME]" at bounding box center [78, 71] width 68 height 11
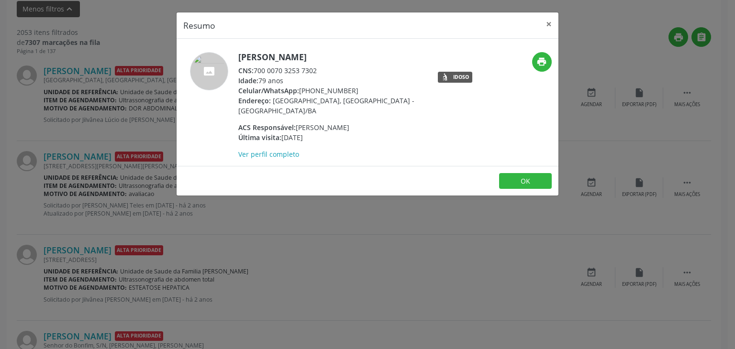
drag, startPoint x: 236, startPoint y: 54, endPoint x: 320, endPoint y: 58, distance: 83.8
click at [320, 58] on div "[PERSON_NAME] CNS: 700 0070 3253 7302 Idade: 79 anos Celular/WhatsApp: [PHONE_N…" at bounding box center [304, 105] width 255 height 107
copy h5 "[PERSON_NAME]"
click at [550, 23] on button "×" at bounding box center [548, 23] width 19 height 23
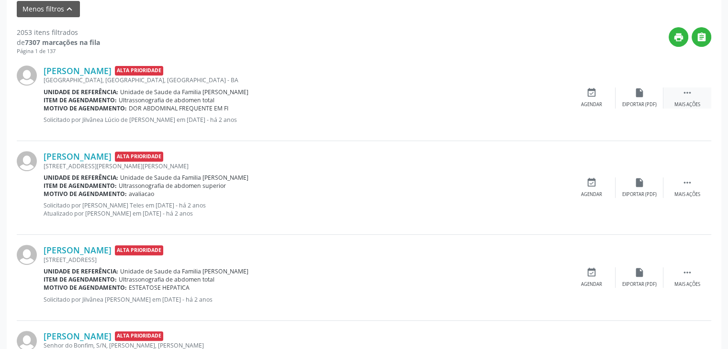
click at [695, 95] on div " Mais ações" at bounding box center [687, 98] width 48 height 21
click at [607, 94] on div "cancel Cancelar" at bounding box center [592, 98] width 48 height 21
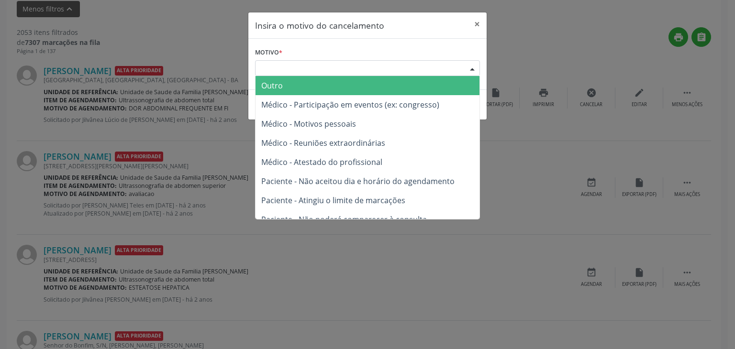
click at [433, 72] on div "Escolha o motivo" at bounding box center [367, 68] width 225 height 16
click at [395, 90] on span "Outro" at bounding box center [368, 85] width 224 height 19
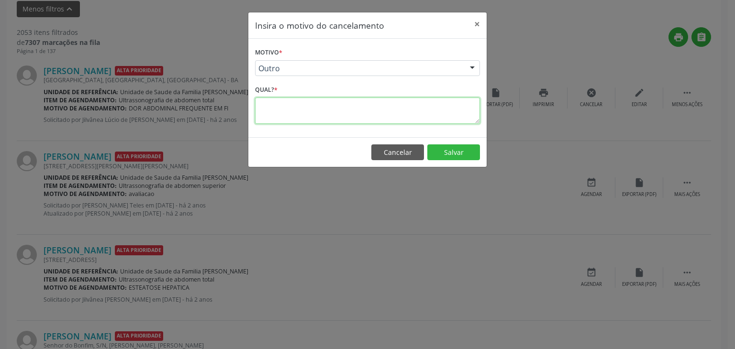
click at [359, 102] on textarea at bounding box center [367, 111] width 225 height 26
type textarea "EXAME REALIZADO"
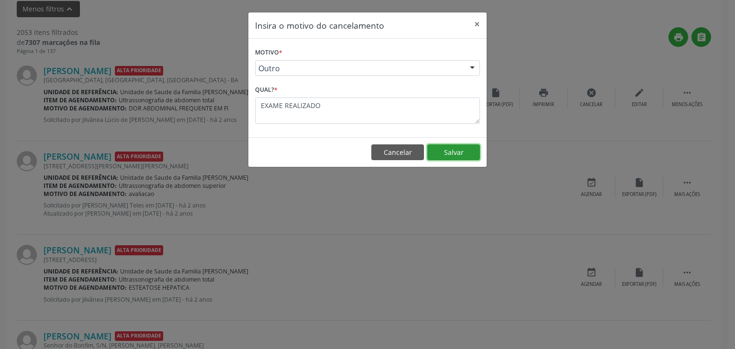
click at [457, 154] on button "Salvar" at bounding box center [453, 153] width 53 height 16
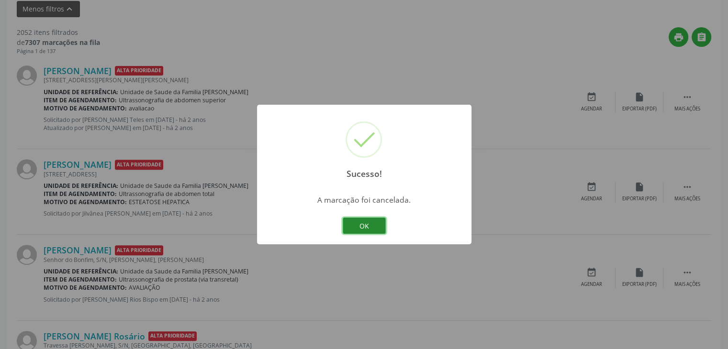
click at [377, 222] on button "OK" at bounding box center [364, 226] width 43 height 16
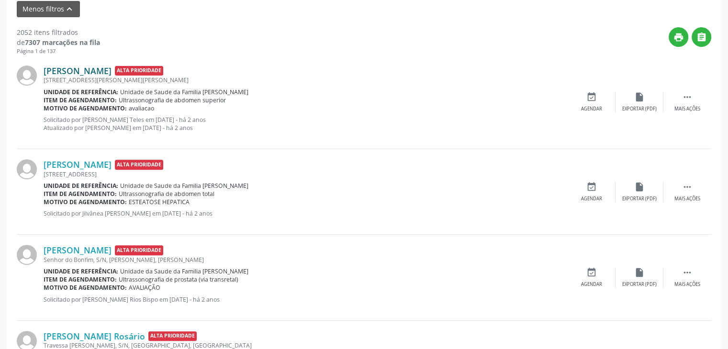
click at [94, 71] on link "[PERSON_NAME]" at bounding box center [78, 71] width 68 height 11
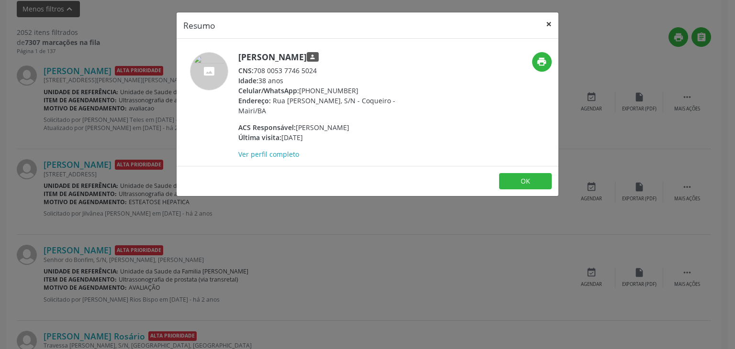
click at [551, 22] on button "×" at bounding box center [548, 23] width 19 height 23
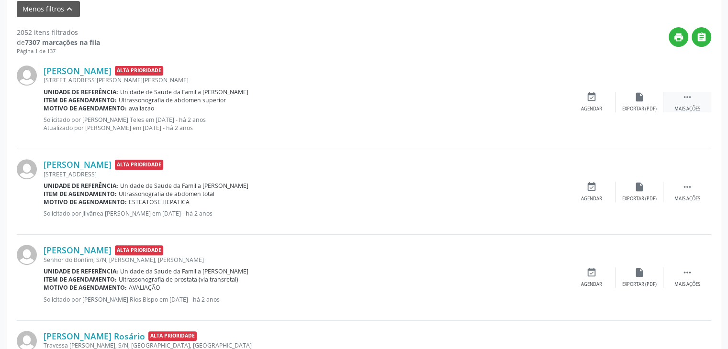
click at [675, 99] on div " Mais ações" at bounding box center [687, 102] width 48 height 21
click at [592, 107] on div "Cancelar" at bounding box center [591, 109] width 22 height 7
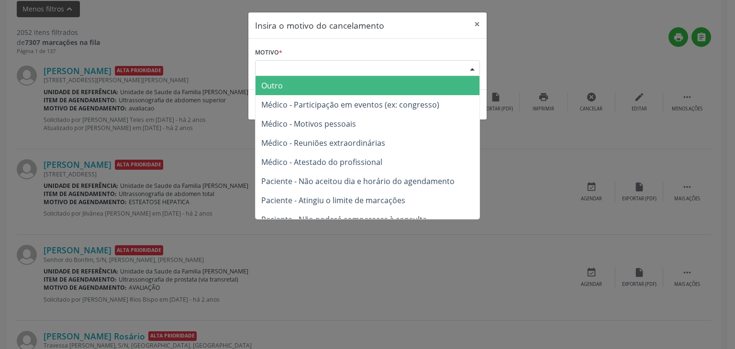
click at [435, 67] on div "Escolha o motivo" at bounding box center [367, 68] width 225 height 16
click at [400, 85] on span "Outro" at bounding box center [368, 85] width 224 height 19
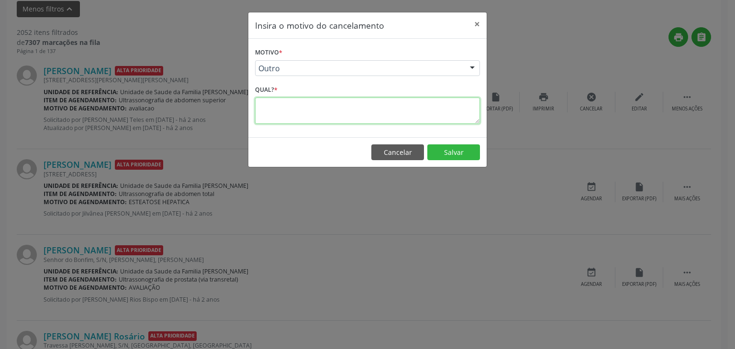
click at [369, 107] on textarea at bounding box center [367, 111] width 225 height 26
type textarea "EXAME REALIZADO"
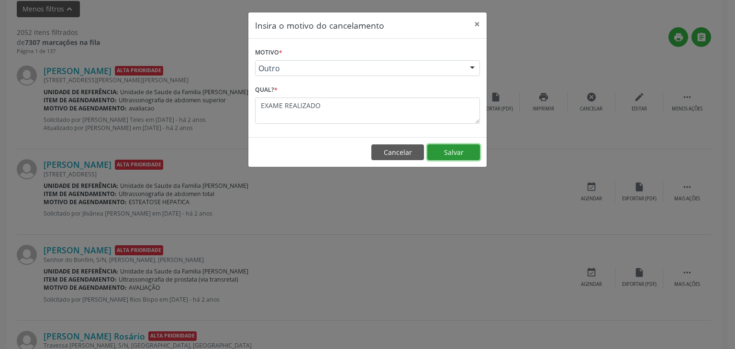
click at [460, 151] on button "Salvar" at bounding box center [453, 153] width 53 height 16
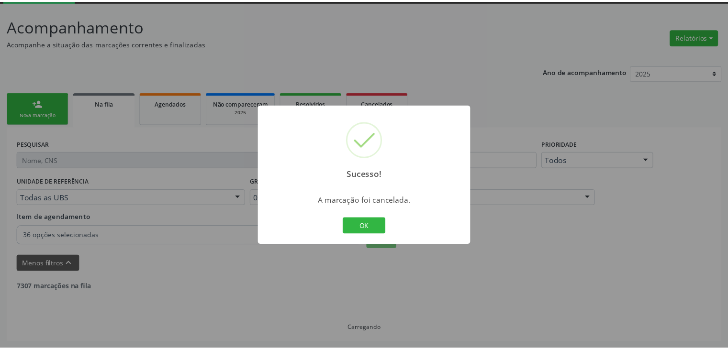
scroll to position [50, 0]
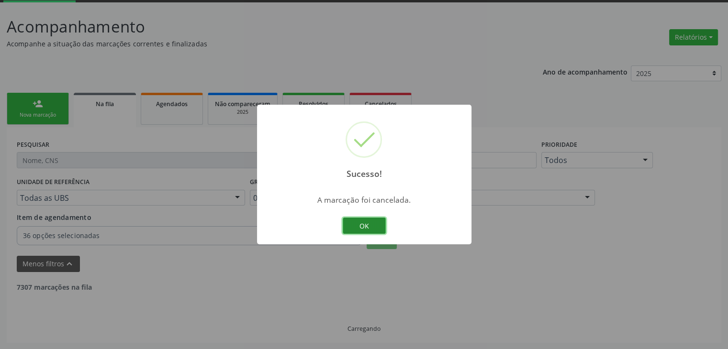
click at [364, 225] on button "OK" at bounding box center [364, 226] width 43 height 16
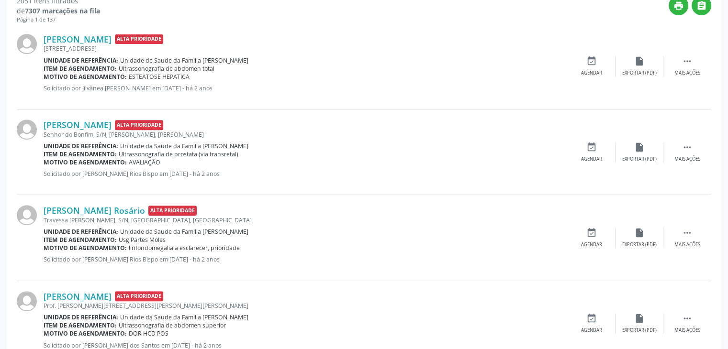
scroll to position [643, 0]
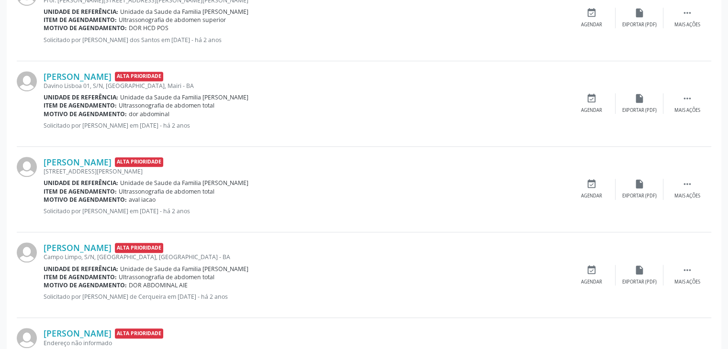
click at [727, 254] on div "Acompanhamento Acompanhe a situação das marcações correntes e finalizadas Relat…" at bounding box center [364, 186] width 728 height 1552
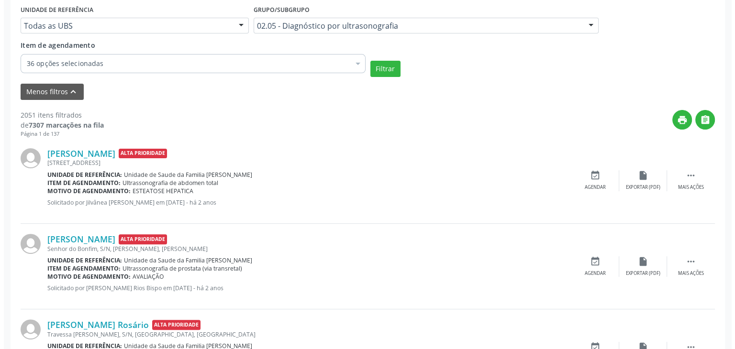
scroll to position [223, 0]
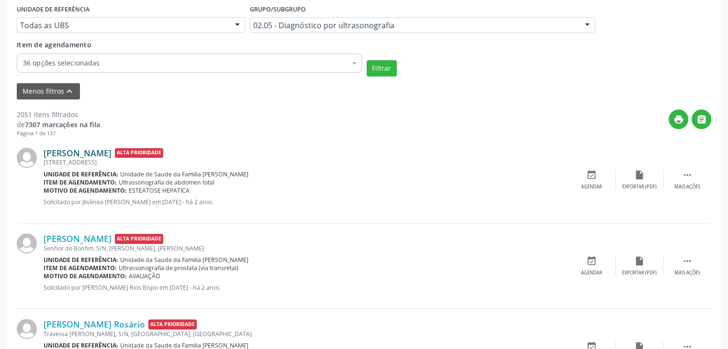
click at [111, 149] on link "[PERSON_NAME]" at bounding box center [78, 153] width 68 height 11
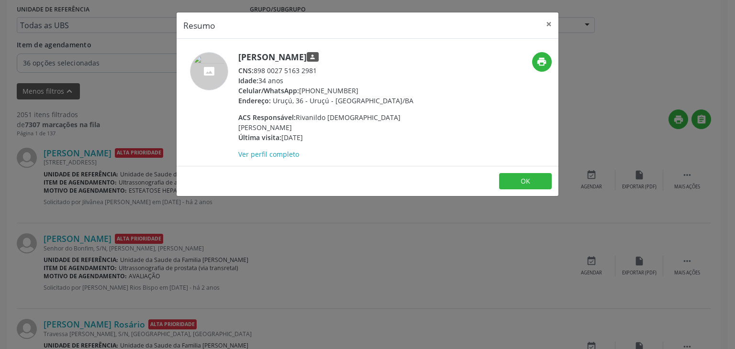
drag, startPoint x: 234, startPoint y: 56, endPoint x: 364, endPoint y: 57, distance: 130.6
click at [364, 57] on div "[PERSON_NAME] person CNS: 898 0027 5163 2981 Idade: 34 anos Celular/WhatsApp: […" at bounding box center [304, 105] width 255 height 107
copy div "[PERSON_NAME]"
click at [550, 21] on button "×" at bounding box center [548, 23] width 19 height 23
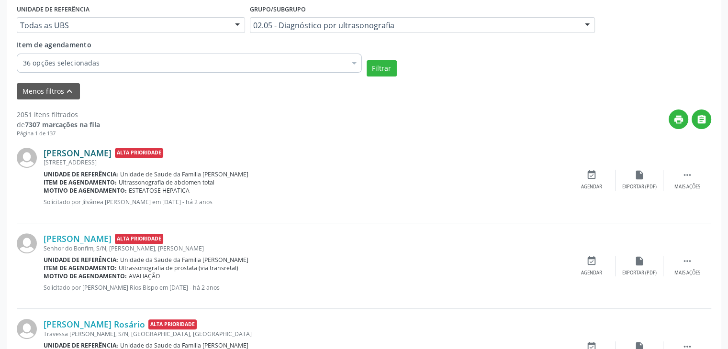
click at [106, 154] on link "[PERSON_NAME]" at bounding box center [78, 153] width 68 height 11
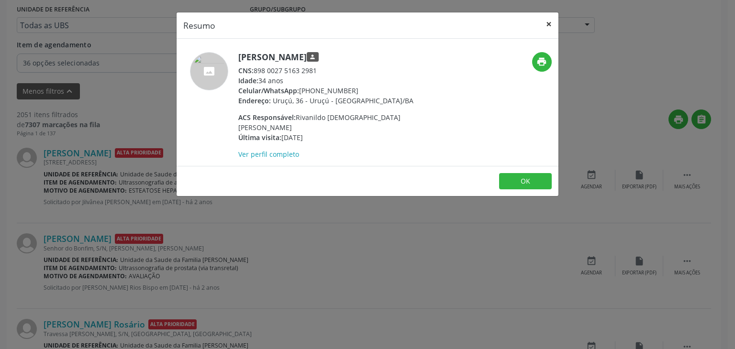
click at [546, 22] on button "×" at bounding box center [548, 23] width 19 height 23
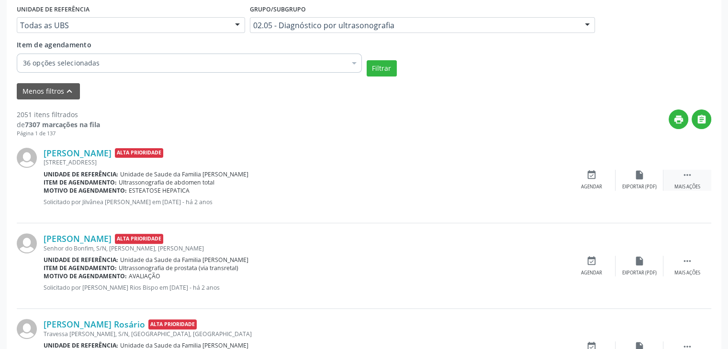
click at [678, 170] on div " Mais ações" at bounding box center [687, 180] width 48 height 21
click at [603, 175] on div "cancel Cancelar" at bounding box center [592, 180] width 48 height 21
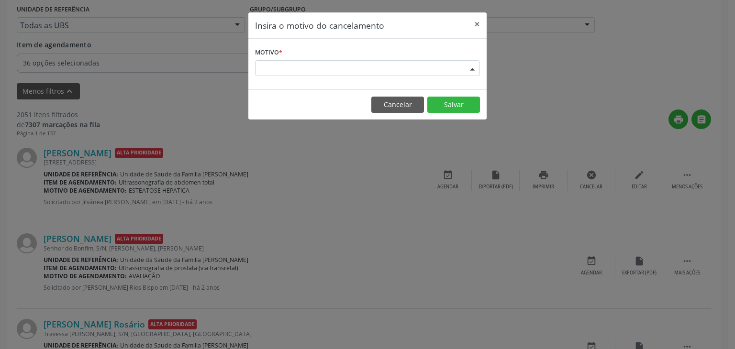
click at [377, 66] on div "Escolha o motivo" at bounding box center [367, 68] width 225 height 16
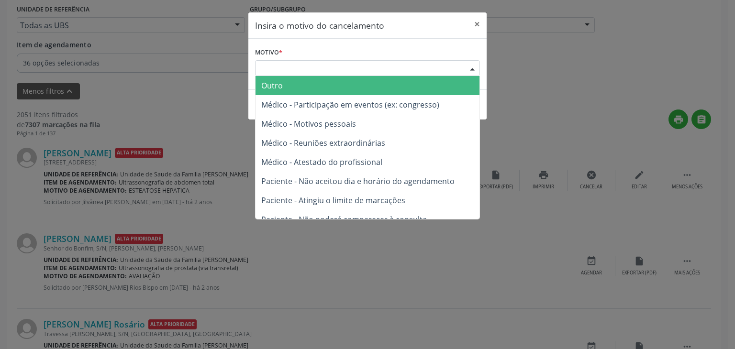
click at [368, 78] on span "Outro" at bounding box center [368, 85] width 224 height 19
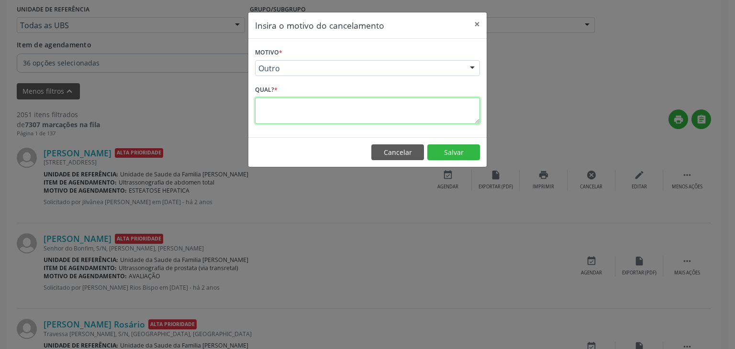
click at [332, 104] on textarea at bounding box center [367, 111] width 225 height 26
type textarea "EXAME REALIZADO"
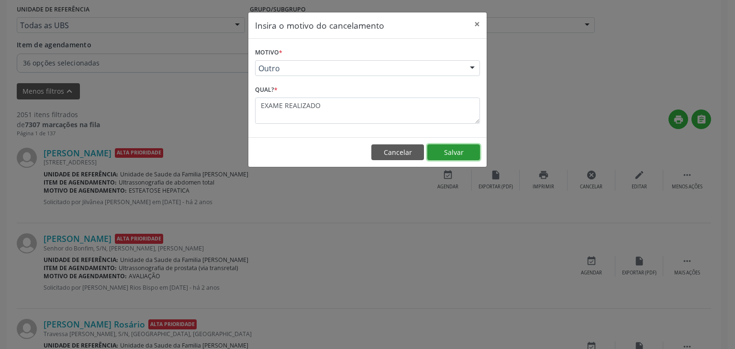
click at [448, 157] on button "Salvar" at bounding box center [453, 153] width 53 height 16
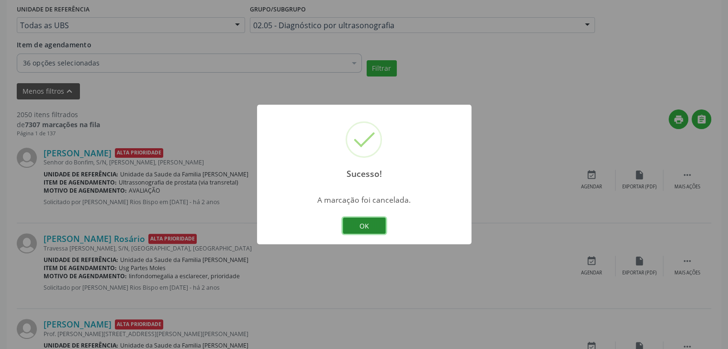
click at [366, 224] on button "OK" at bounding box center [364, 226] width 43 height 16
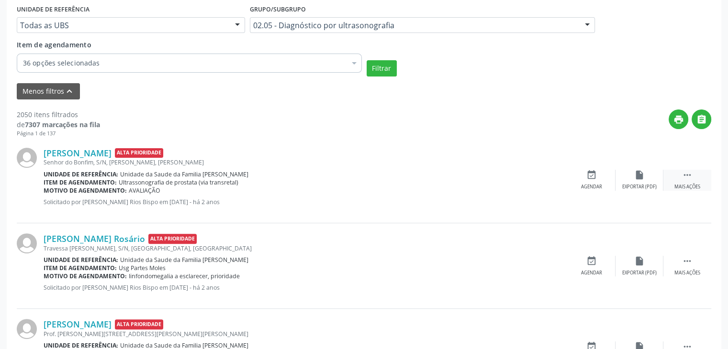
click at [689, 179] on icon "" at bounding box center [687, 175] width 11 height 11
click at [601, 182] on div "cancel Cancelar" at bounding box center [592, 180] width 48 height 21
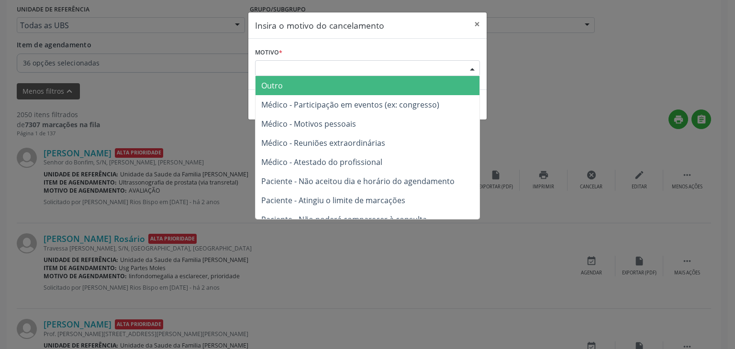
click at [400, 69] on div "Escolha o motivo" at bounding box center [367, 68] width 225 height 16
click at [397, 83] on span "Outro" at bounding box center [368, 85] width 224 height 19
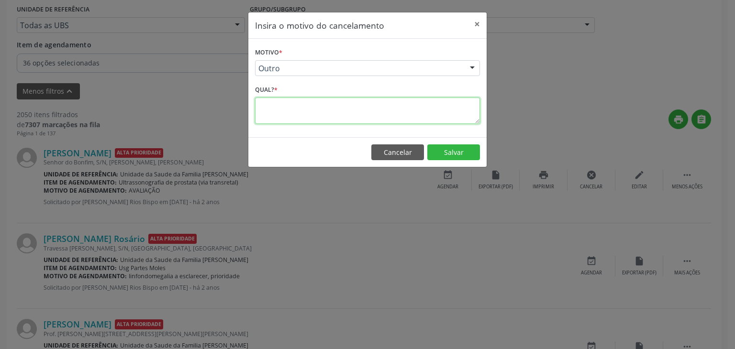
click at [318, 111] on textarea at bounding box center [367, 111] width 225 height 26
type textarea "EXAME REALIZADO"
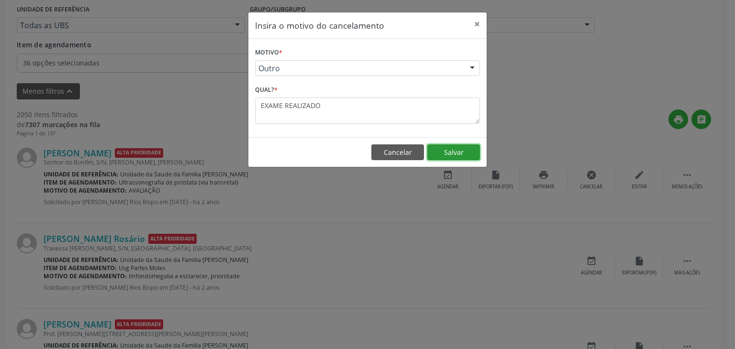
click at [442, 146] on button "Salvar" at bounding box center [453, 153] width 53 height 16
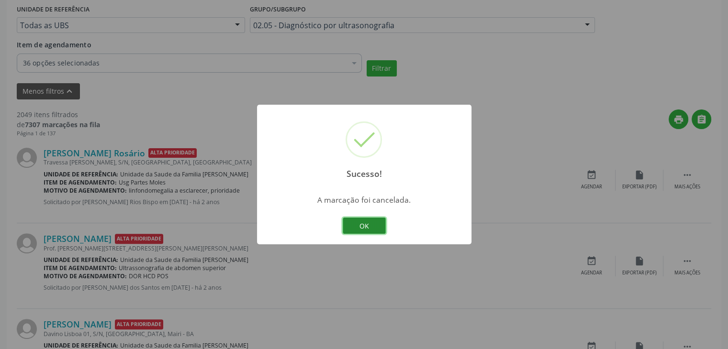
click at [369, 221] on button "OK" at bounding box center [364, 226] width 43 height 16
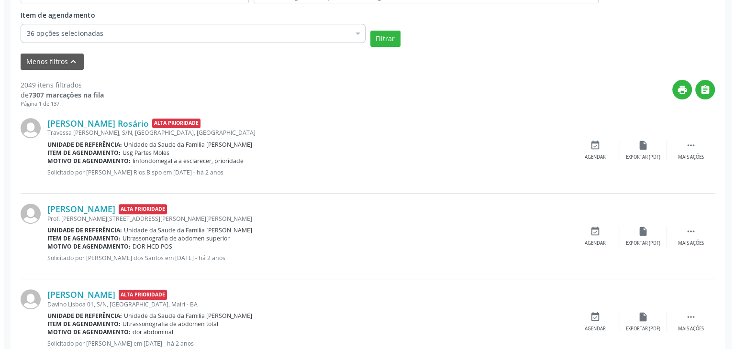
scroll to position [261, 0]
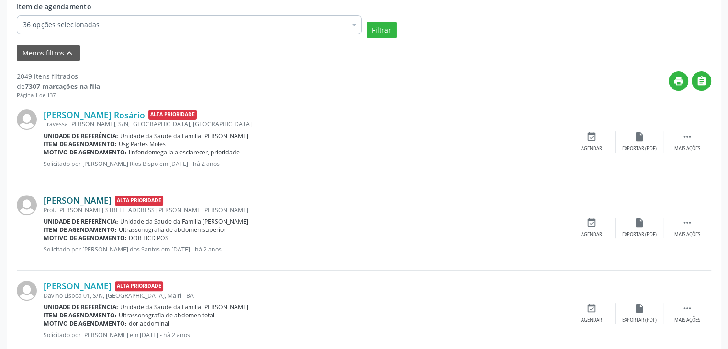
click at [92, 198] on link "[PERSON_NAME]" at bounding box center [78, 200] width 68 height 11
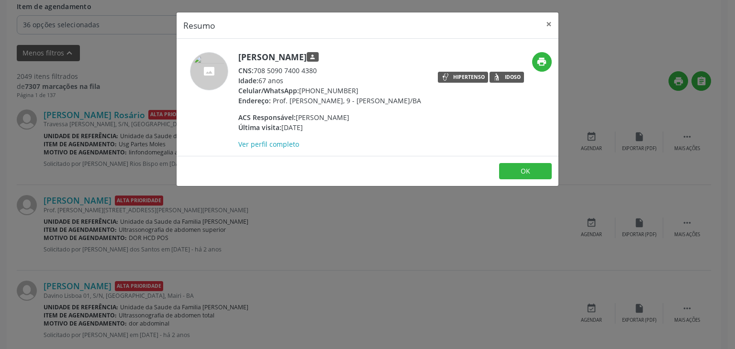
drag, startPoint x: 235, startPoint y: 56, endPoint x: 331, endPoint y: 55, distance: 95.2
click at [331, 55] on div "[PERSON_NAME] person CNS: 708 5090 7400 4380 Idade: 67 anos Celular/WhatsApp: […" at bounding box center [304, 100] width 255 height 97
copy div "[PERSON_NAME]"
drag, startPoint x: 300, startPoint y: 91, endPoint x: 358, endPoint y: 91, distance: 58.4
click at [358, 91] on div "Celular/WhatsApp: [PHONE_NUMBER]" at bounding box center [329, 91] width 183 height 10
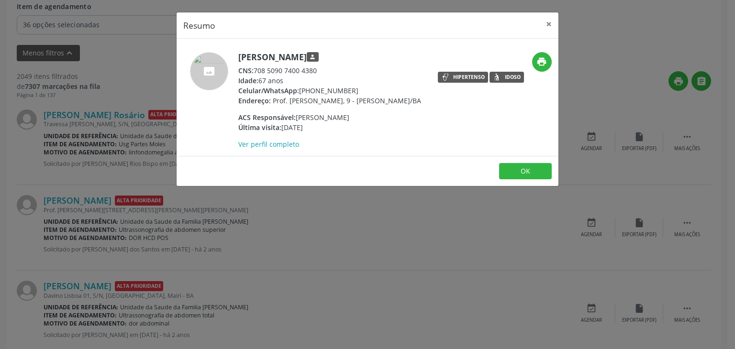
copy div "[PHONE_NUMBER]"
click at [553, 22] on button "×" at bounding box center [548, 23] width 19 height 23
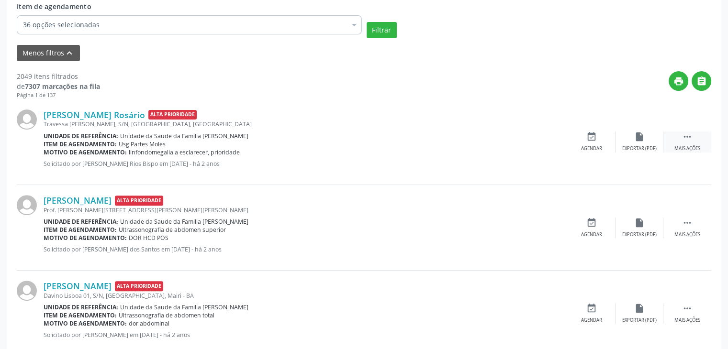
click at [683, 132] on icon "" at bounding box center [687, 137] width 11 height 11
click at [688, 232] on div "Mais ações" at bounding box center [687, 235] width 26 height 7
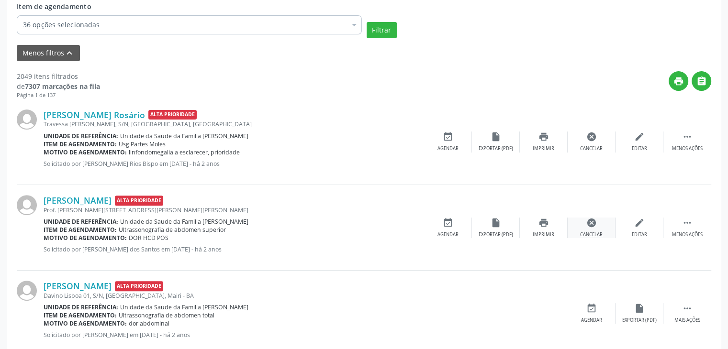
click at [599, 234] on div "Cancelar" at bounding box center [591, 235] width 22 height 7
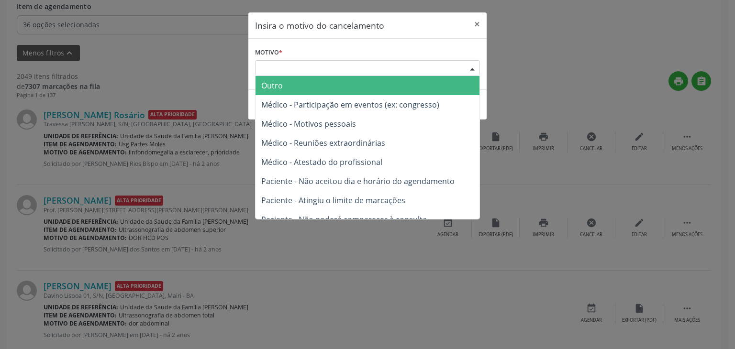
click at [378, 68] on div "Escolha o motivo" at bounding box center [367, 68] width 225 height 16
click at [333, 89] on span "Outro" at bounding box center [368, 85] width 224 height 19
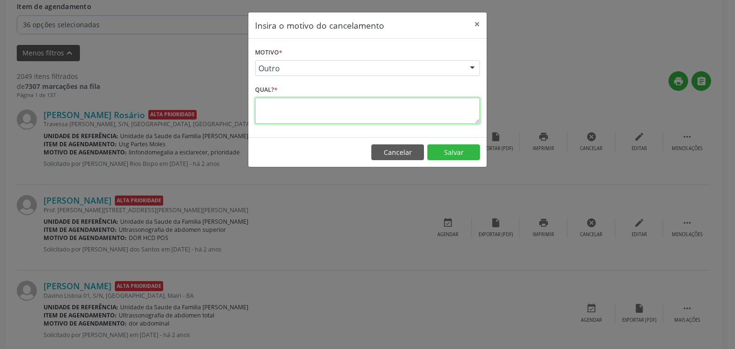
click at [322, 108] on textarea at bounding box center [367, 111] width 225 height 26
type textarea "EXAME REALIZADO"
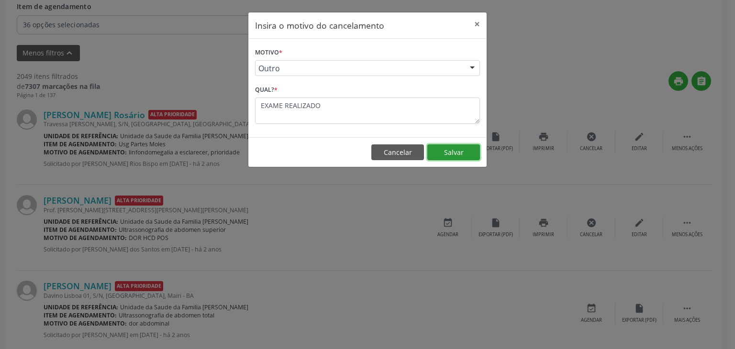
click at [450, 156] on button "Salvar" at bounding box center [453, 153] width 53 height 16
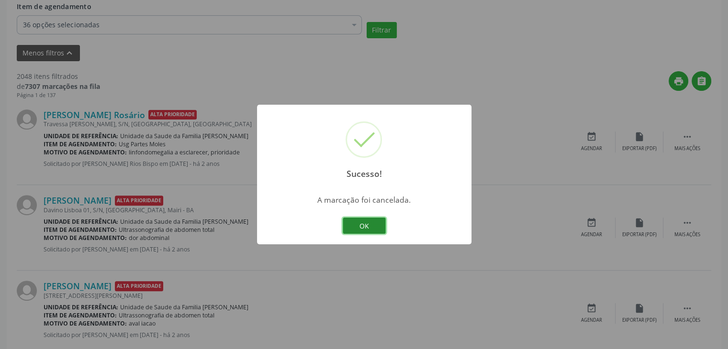
click at [377, 229] on button "OK" at bounding box center [364, 226] width 43 height 16
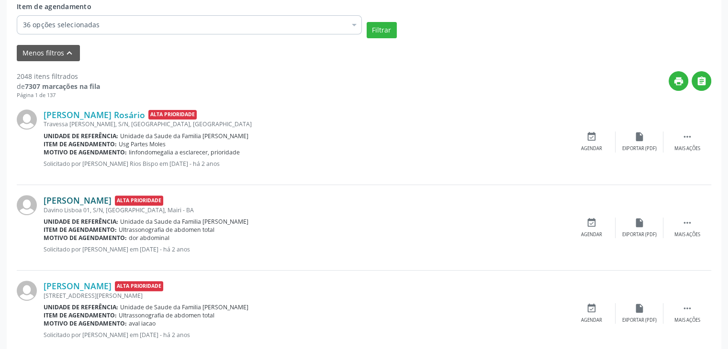
click at [96, 199] on link "[PERSON_NAME]" at bounding box center [78, 200] width 68 height 11
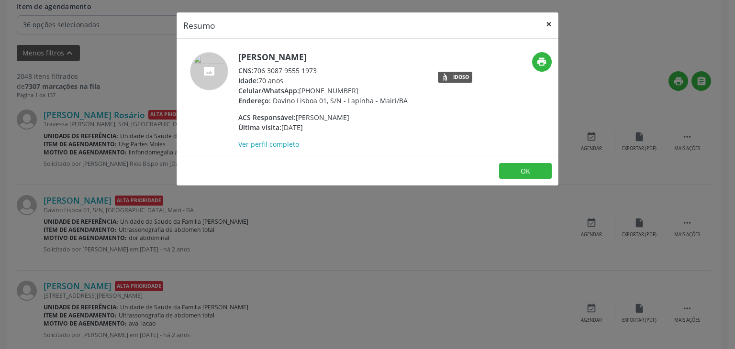
click at [546, 25] on button "×" at bounding box center [548, 23] width 19 height 23
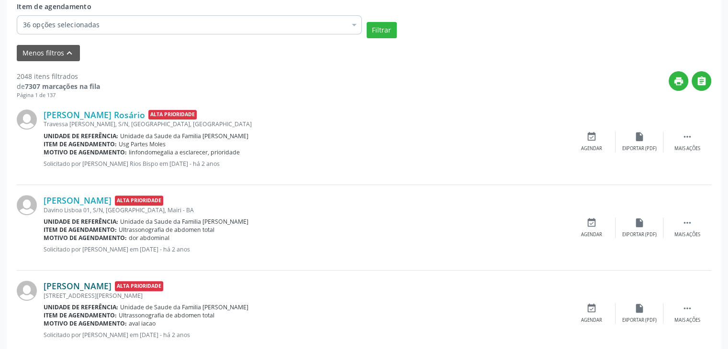
click at [111, 286] on link "[PERSON_NAME]" at bounding box center [78, 286] width 68 height 11
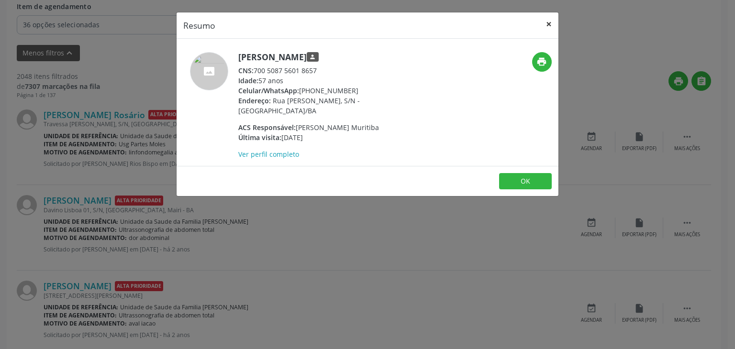
click at [543, 23] on button "×" at bounding box center [548, 23] width 19 height 23
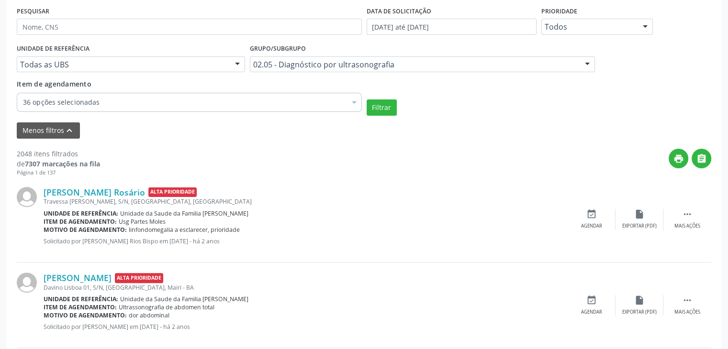
scroll to position [185, 0]
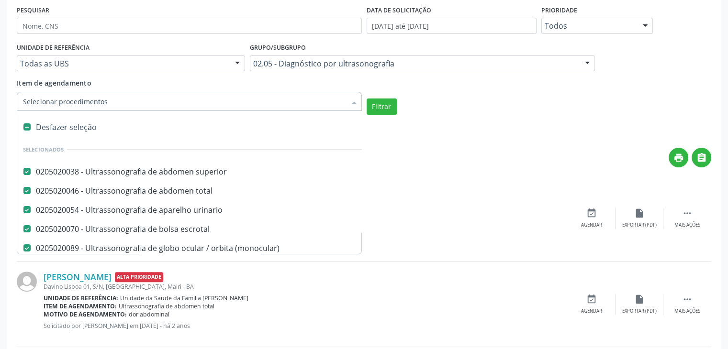
click at [289, 106] on div at bounding box center [189, 101] width 345 height 19
click at [69, 123] on div "Desfazer seleção" at bounding box center [222, 127] width 411 height 19
checkbox superior "false"
checkbox urinario "false"
checkbox escrotal "false"
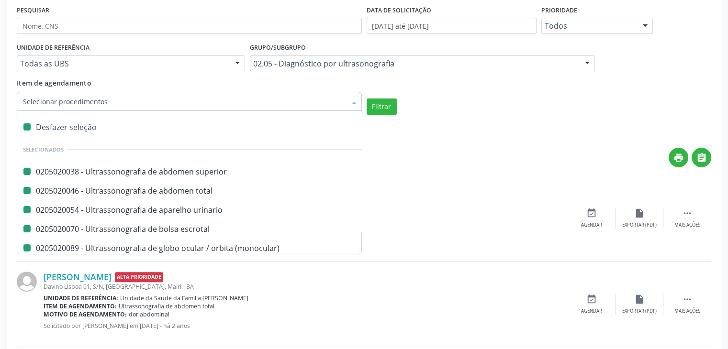
checkbox \(monocular\) "false"
checkbox transretal\) "false"
checkbox abdominal "false"
checkbox tireoide "false"
checkbox \(extracardiaca\) "false"
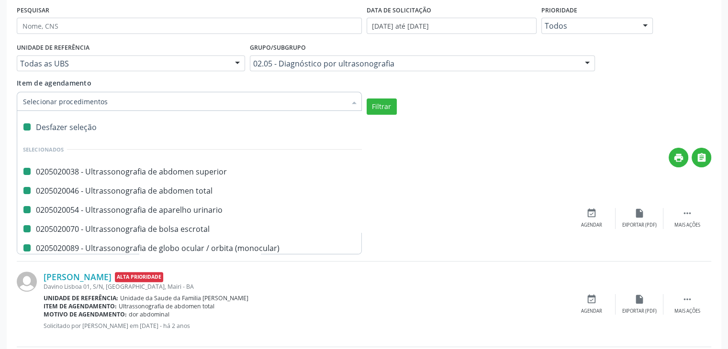
checkbox vasos "false"
checkbox obstetrico "false"
checkbox bilateral "false"
checkbox obstetrica "false"
checkbox pulsado "false"
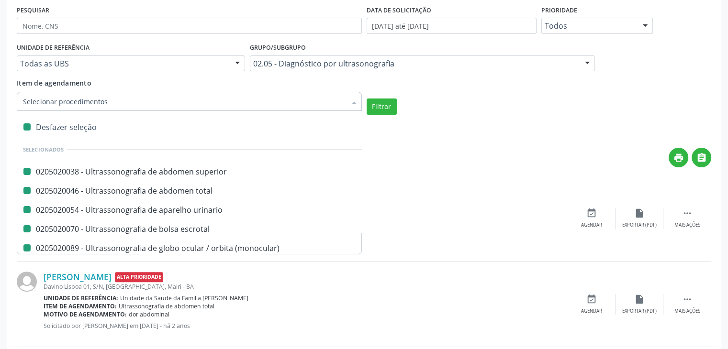
checkbox \(ginecologica\) "false"
checkbox transfontanela "false"
checkbox transvaginal "false"
checkbox Axila "false"
checkbox Braço "false"
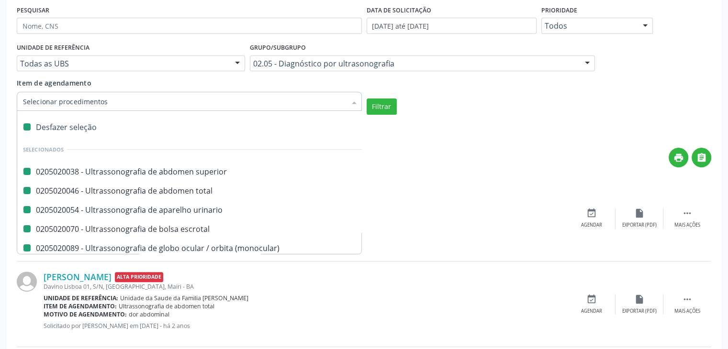
checkbox Calcanhar "false"
checkbox Cervical "false"
checkbox Clavícula "false"
checkbox Cotovelo "false"
checkbox Coxa "false"
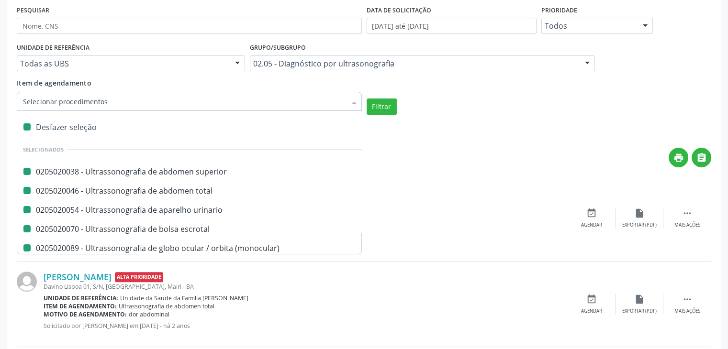
checkbox Joelho "false"
checkbox Mão "false"
checkbox Ombro "false"
checkbox Moles "false"
checkbox Perna "false"
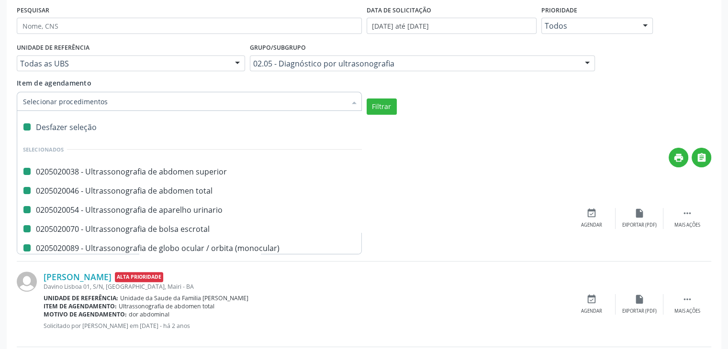
checkbox Pescoço "false"
checkbox Punho "false"
checkbox Pé "false"
checkbox Quadril "false"
checkbox Inguinal "false"
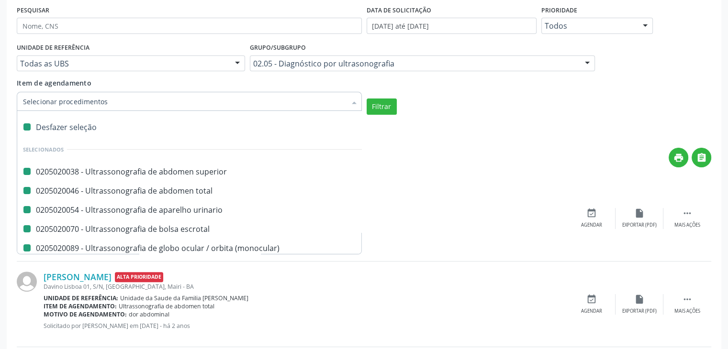
checkbox Tornozelo "false"
checkbox Carpo "false"
checkbox total "false"
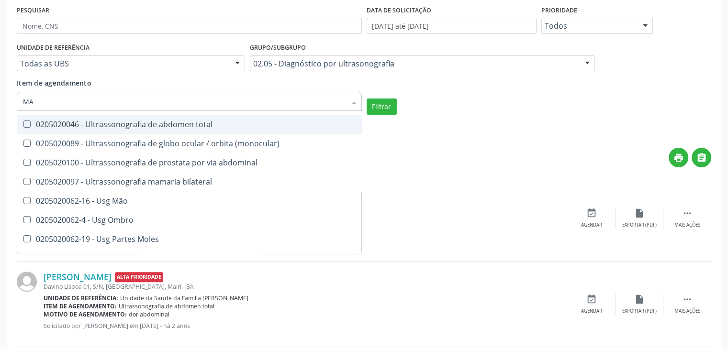
scroll to position [0, 0]
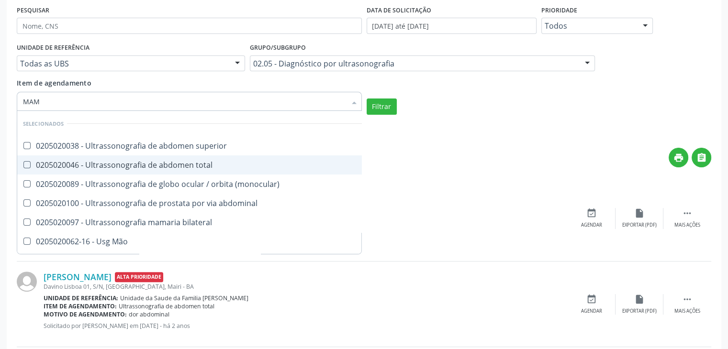
type input "MAMA"
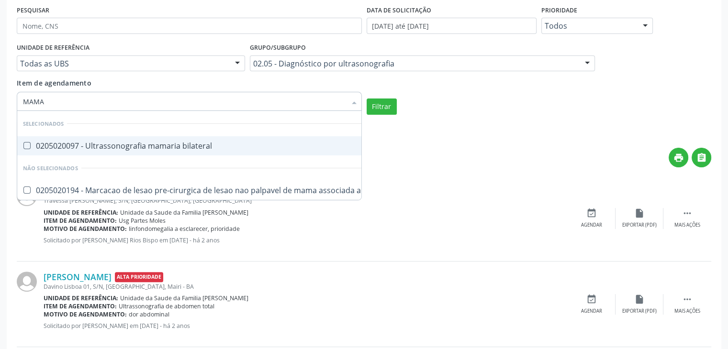
click at [107, 144] on div "0205020097 - Ultrassonografia mamaria bilateral" at bounding box center [223, 146] width 400 height 8
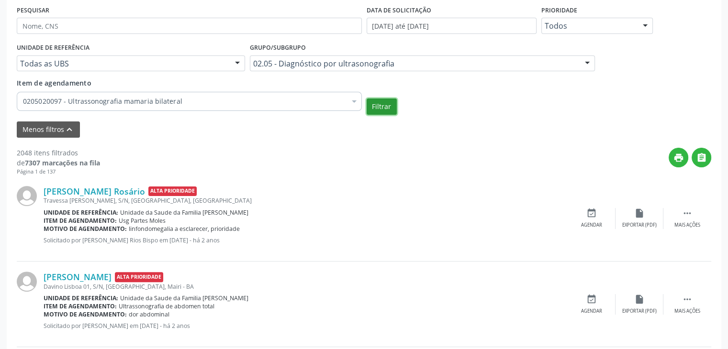
click at [379, 101] on button "Filtrar" at bounding box center [382, 107] width 30 height 16
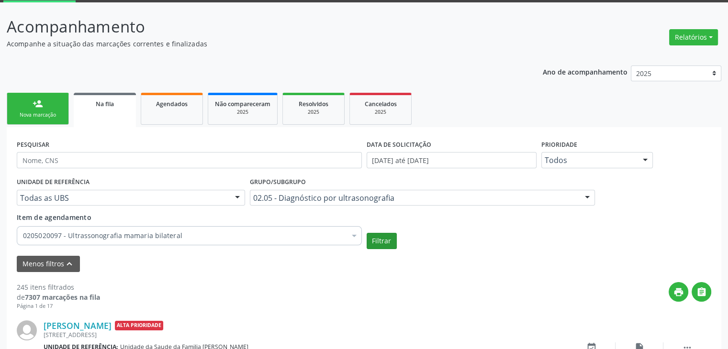
scroll to position [185, 0]
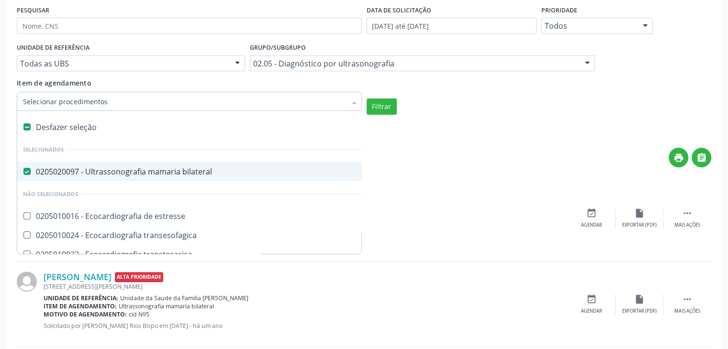
click at [84, 128] on div "Desfazer seleção" at bounding box center [222, 127] width 411 height 19
checkbox bilateral "false"
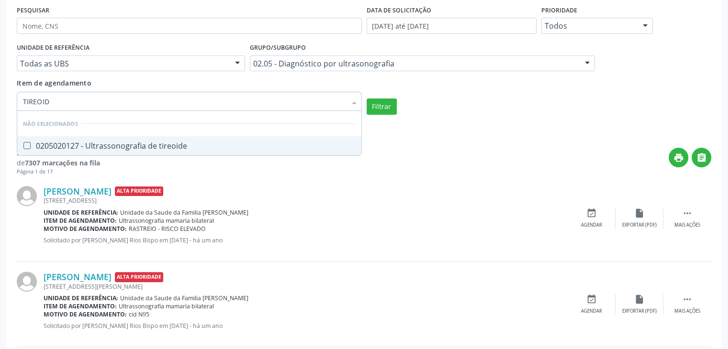
type input "TIREOIDE"
click at [107, 145] on div "0205020127 - Ultrassonografia de tireoide" at bounding box center [189, 146] width 333 height 8
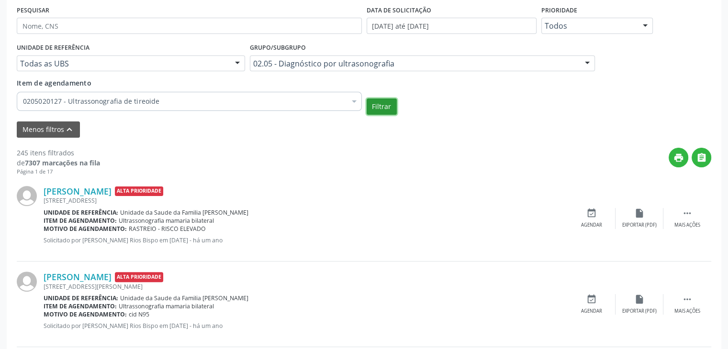
click at [381, 101] on button "Filtrar" at bounding box center [382, 107] width 30 height 16
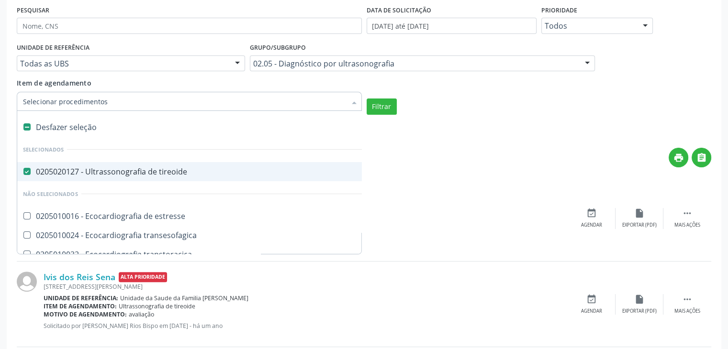
click at [180, 107] on div at bounding box center [189, 101] width 345 height 19
click at [144, 168] on div "0205020127 - Ultrassonografia de tireoide" at bounding box center [223, 172] width 400 height 8
checkbox tireoide "false"
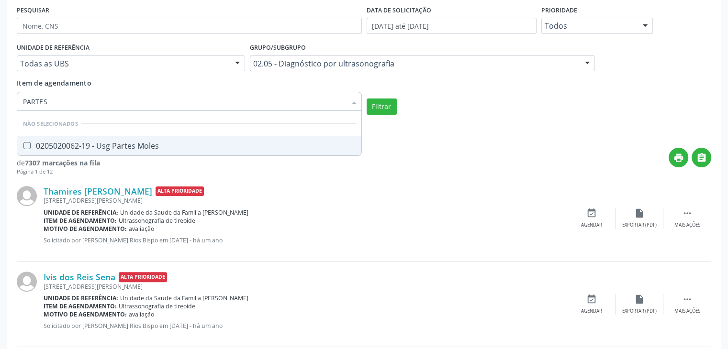
type input "PARTES"
click at [138, 146] on div "0205020062-19 - Usg Partes Moles" at bounding box center [189, 146] width 333 height 8
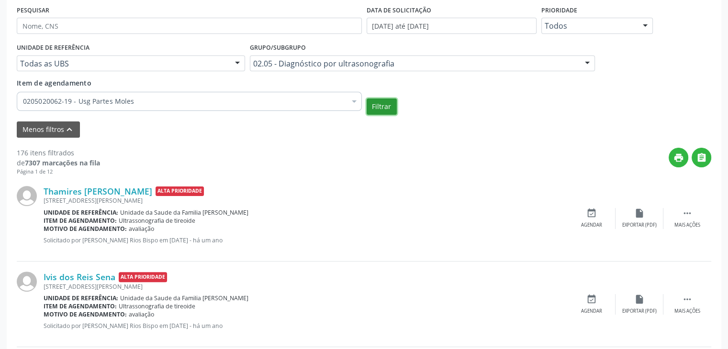
click at [386, 105] on button "Filtrar" at bounding box center [382, 107] width 30 height 16
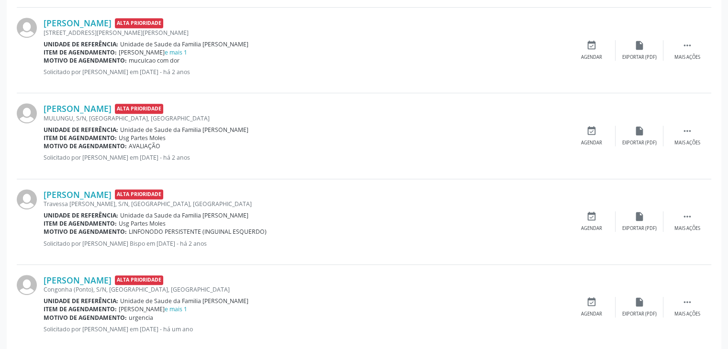
scroll to position [134, 0]
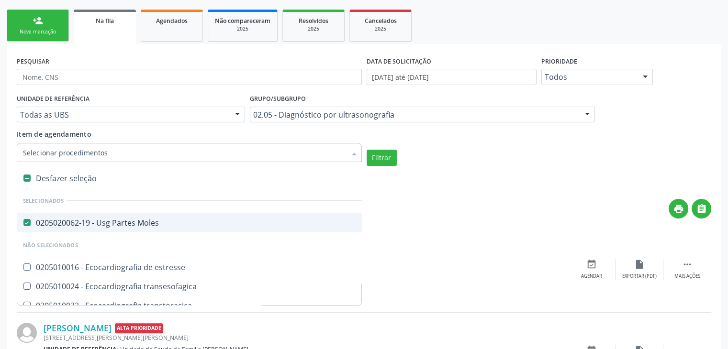
click at [100, 219] on div "0205020062-19 - Usg Partes Moles" at bounding box center [223, 223] width 400 height 8
checkbox Moles "false"
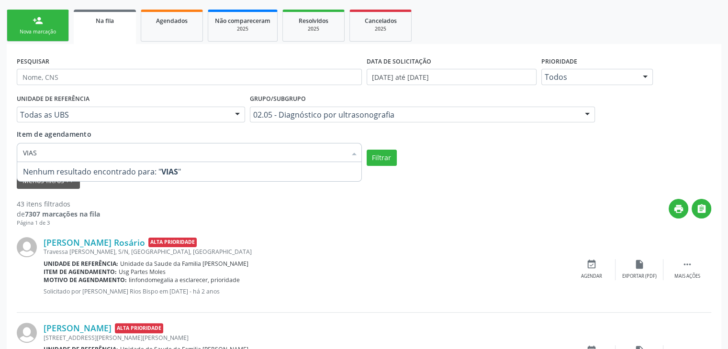
type input "VIA"
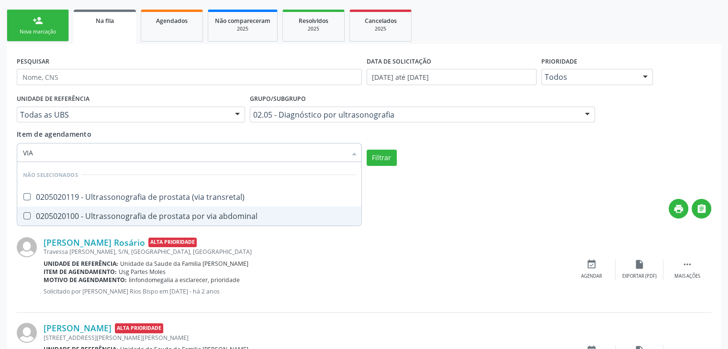
click at [100, 218] on div "0205020100 - Ultrassonografia de prostata por via abdominal" at bounding box center [189, 216] width 333 height 8
checkbox abdominal "true"
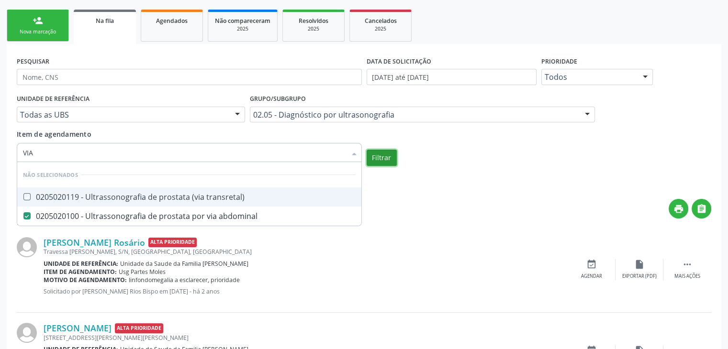
checkbox transretal\) "true"
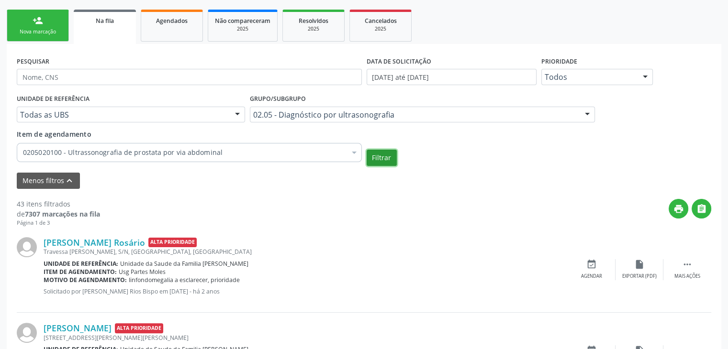
click at [380, 162] on button "Filtrar" at bounding box center [382, 158] width 30 height 16
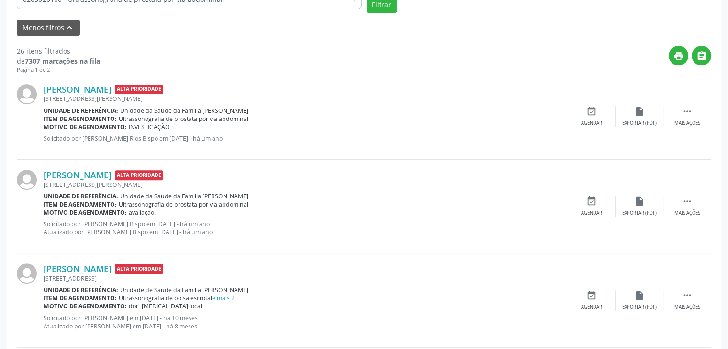
scroll to position [0, 0]
